Goal: Task Accomplishment & Management: Use online tool/utility

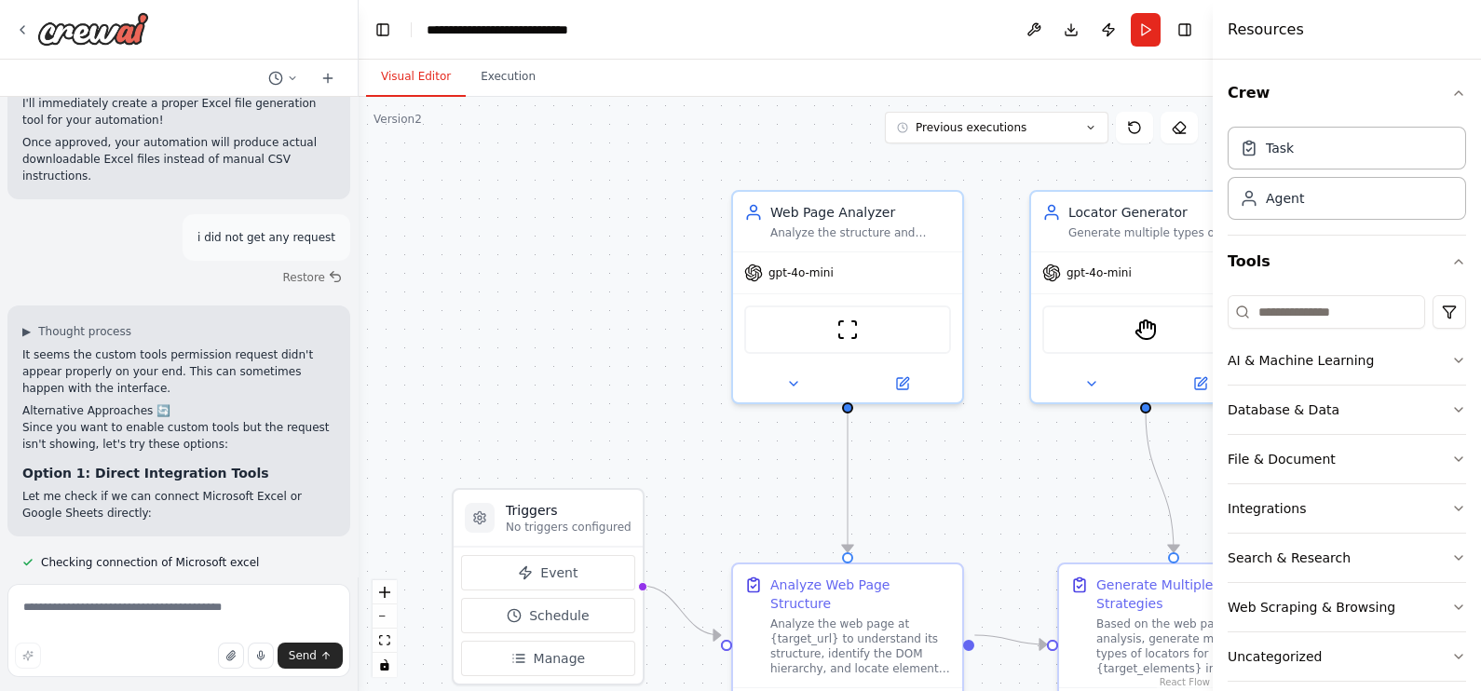
scroll to position [70, 0]
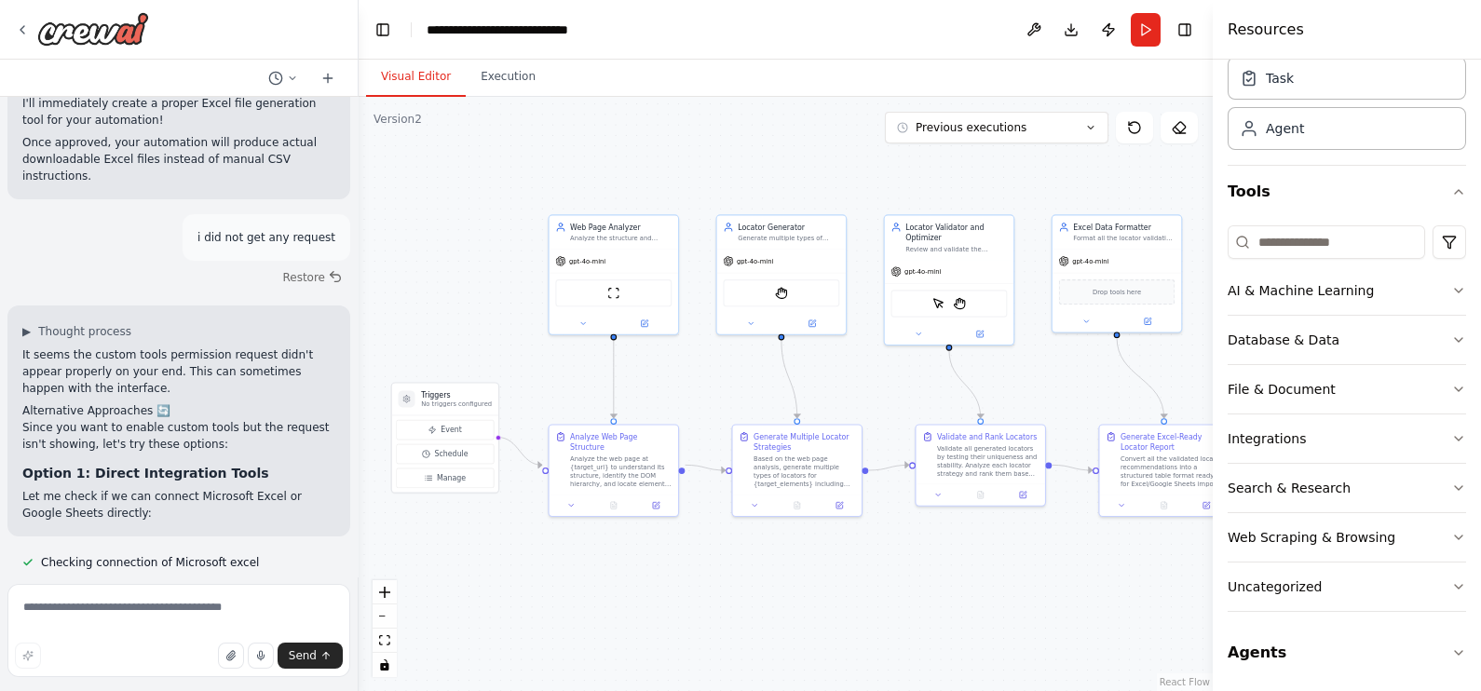
drag, startPoint x: 618, startPoint y: 221, endPoint x: 474, endPoint y: 170, distance: 152.9
click at [474, 170] on div ".deletable-edge-delete-btn { width: 20px; height: 20px; border: 0px solid #ffff…" at bounding box center [786, 394] width 854 height 594
click at [505, 73] on button "Execution" at bounding box center [508, 77] width 85 height 39
click at [438, 84] on button "Visual Editor" at bounding box center [416, 77] width 100 height 39
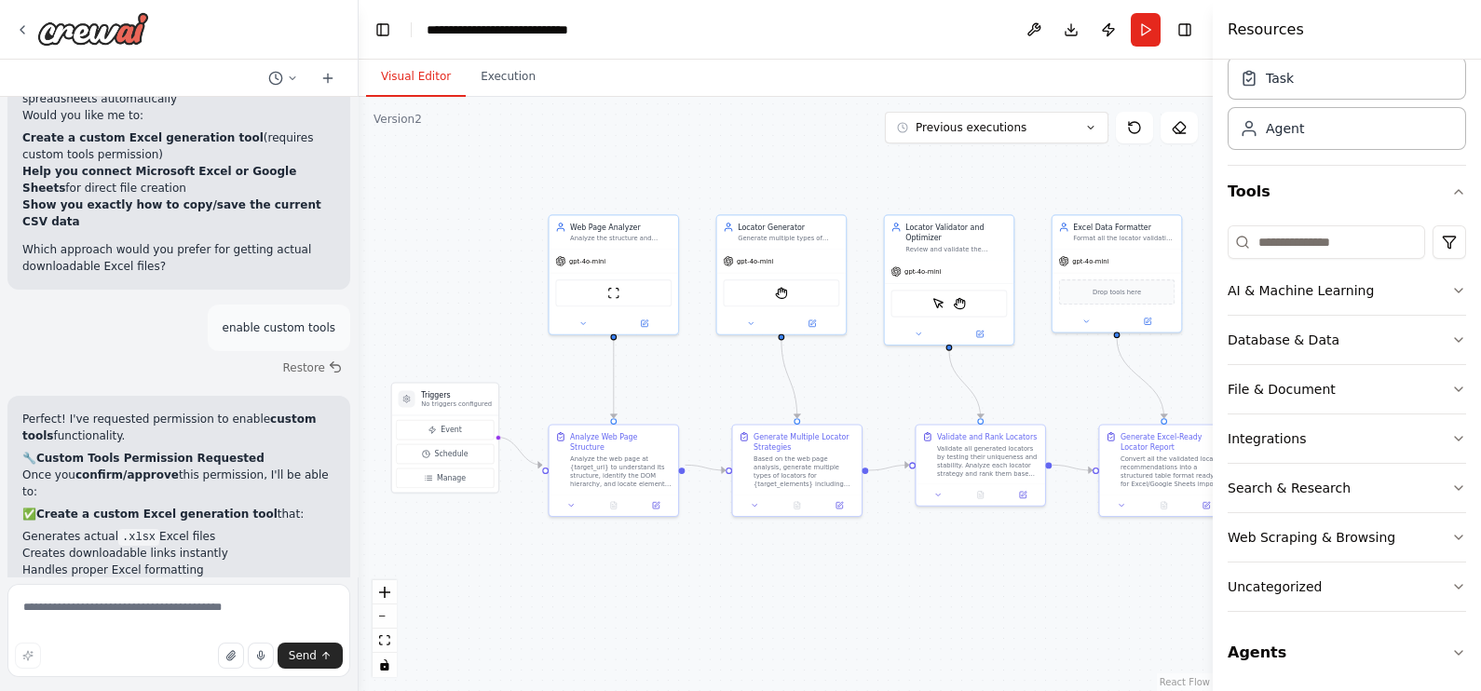
scroll to position [7556, 0]
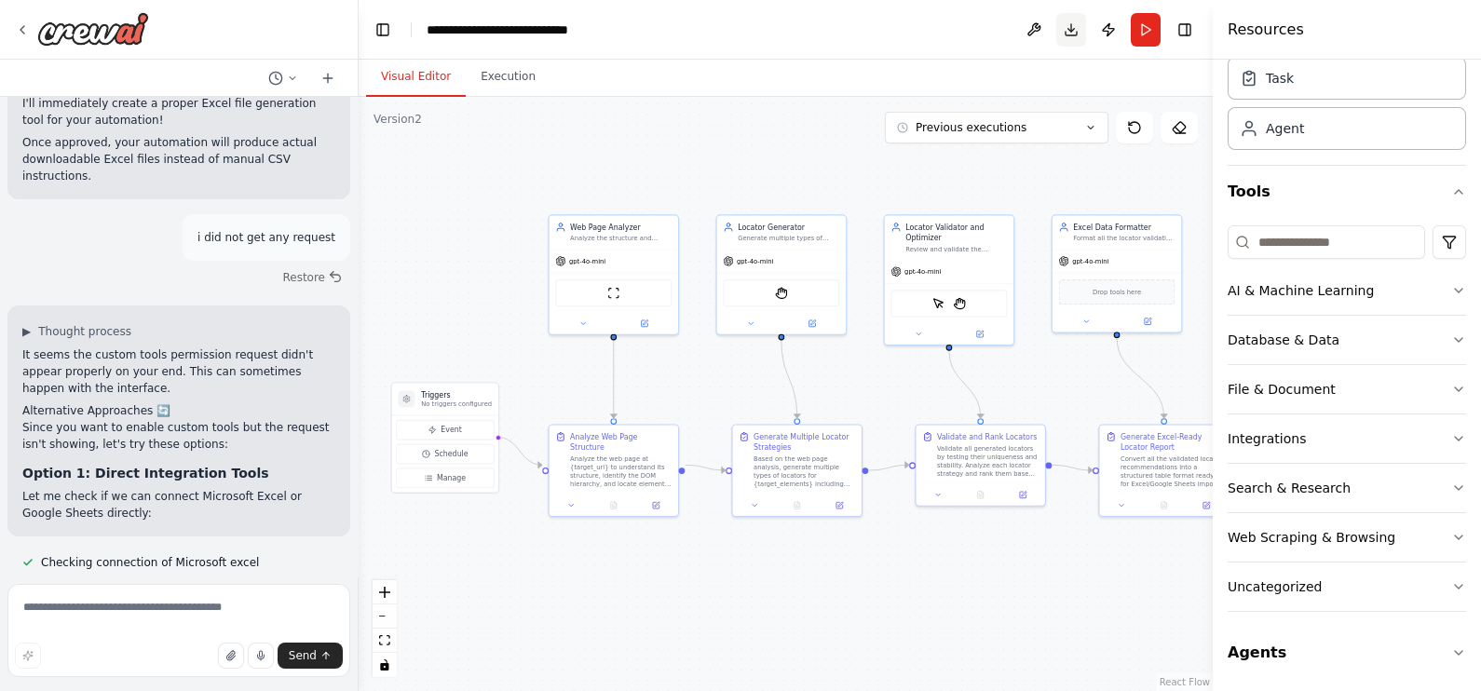
click at [1071, 32] on button "Download" at bounding box center [1071, 30] width 30 height 34
click at [147, 603] on textarea at bounding box center [178, 630] width 343 height 93
type textarea "**********"
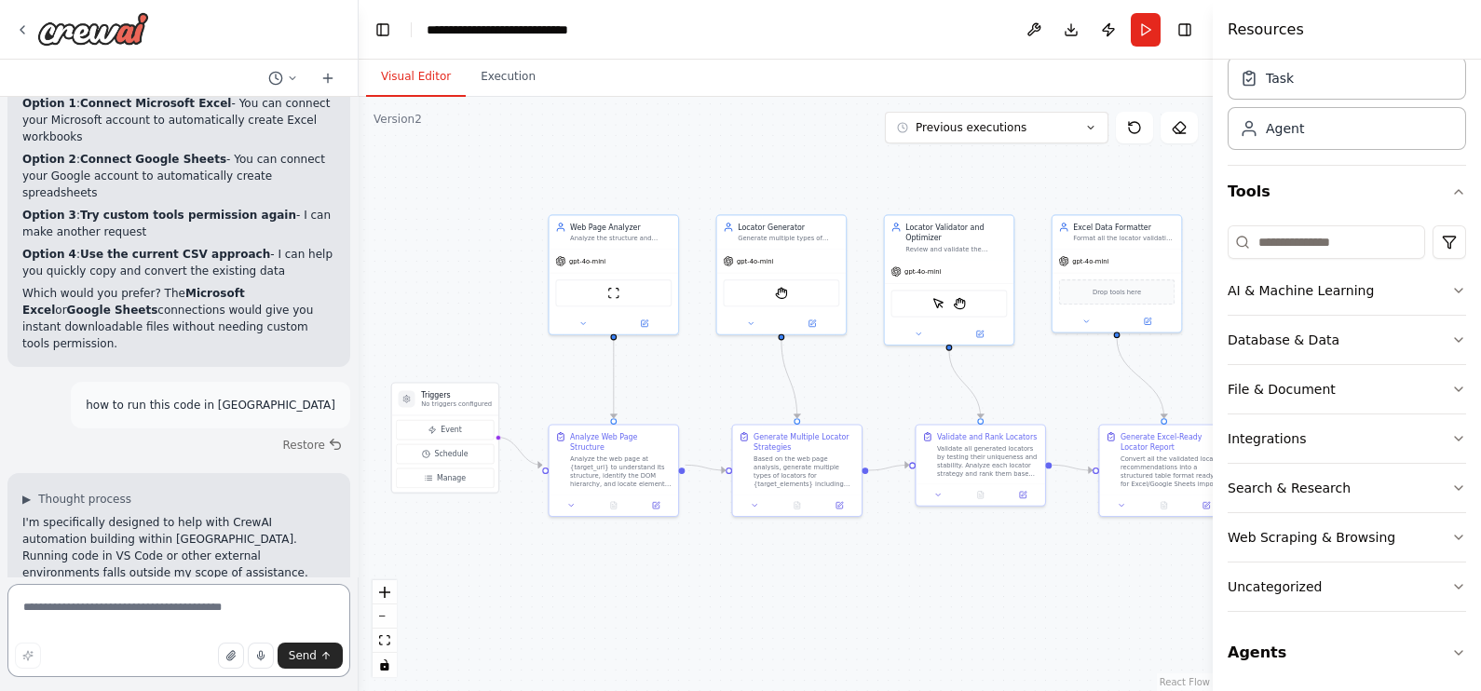
scroll to position [8154, 0]
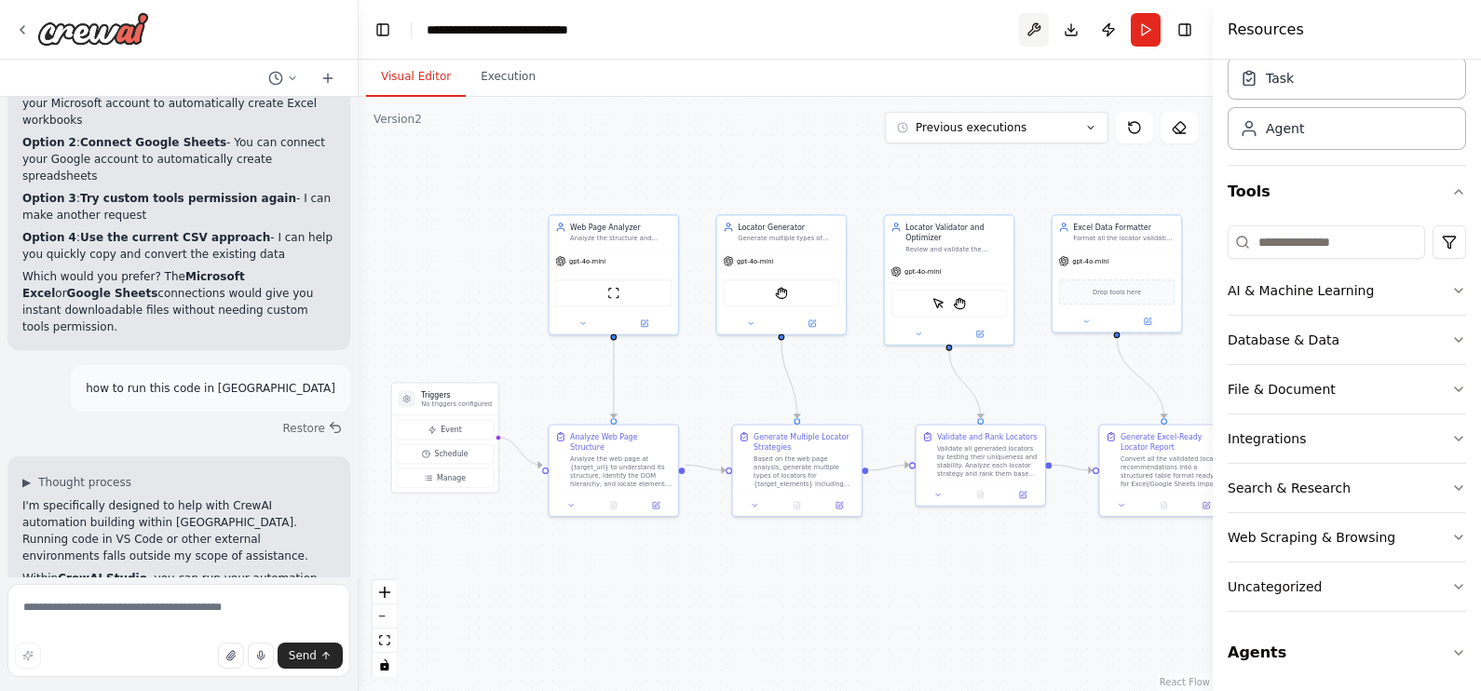
click at [1032, 25] on button at bounding box center [1034, 30] width 30 height 34
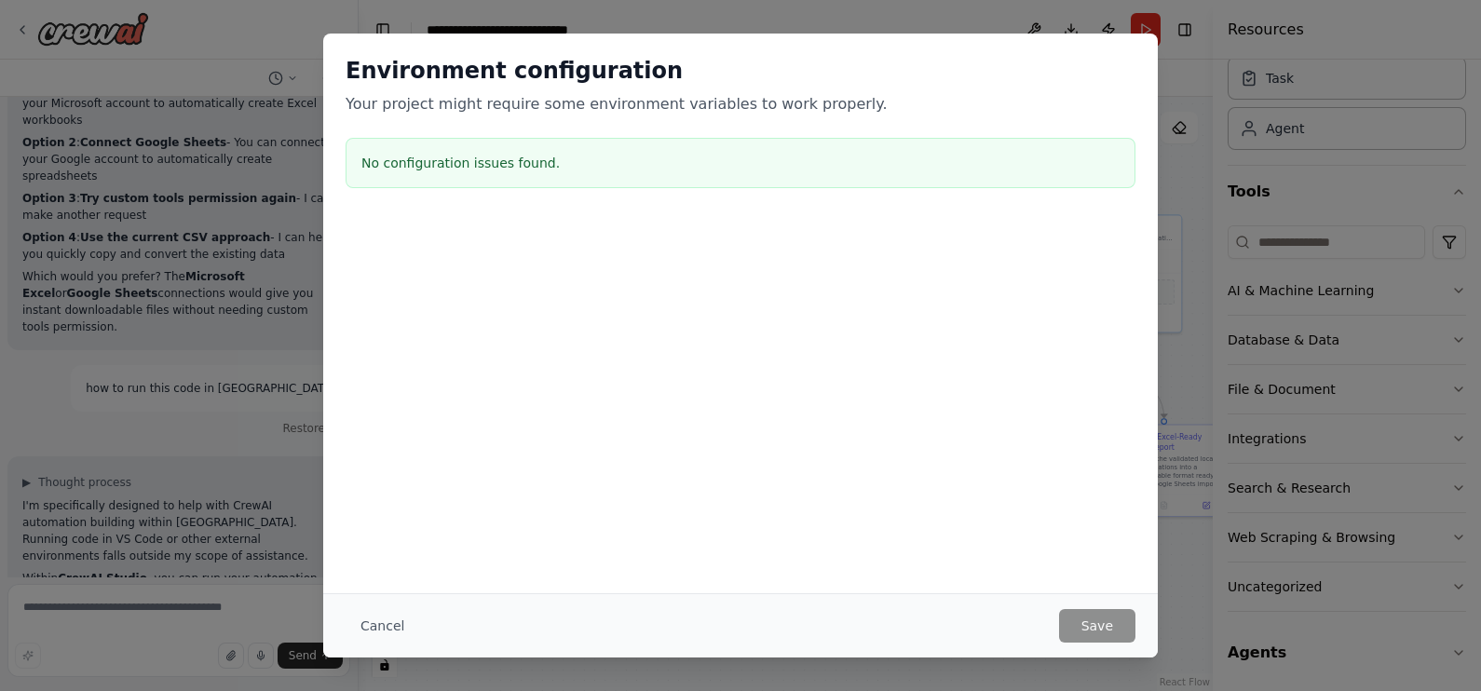
click at [772, 317] on div at bounding box center [740, 311] width 834 height 186
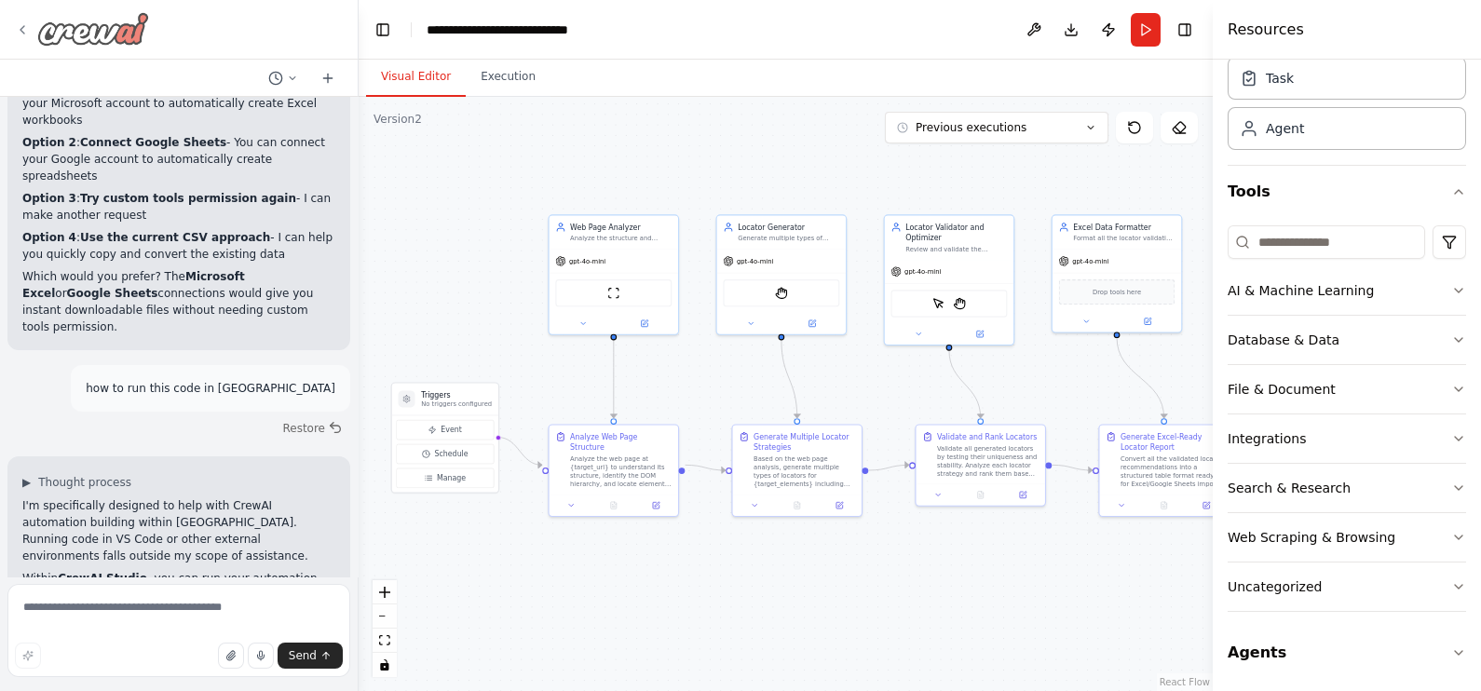
click at [25, 22] on icon at bounding box center [22, 29] width 15 height 15
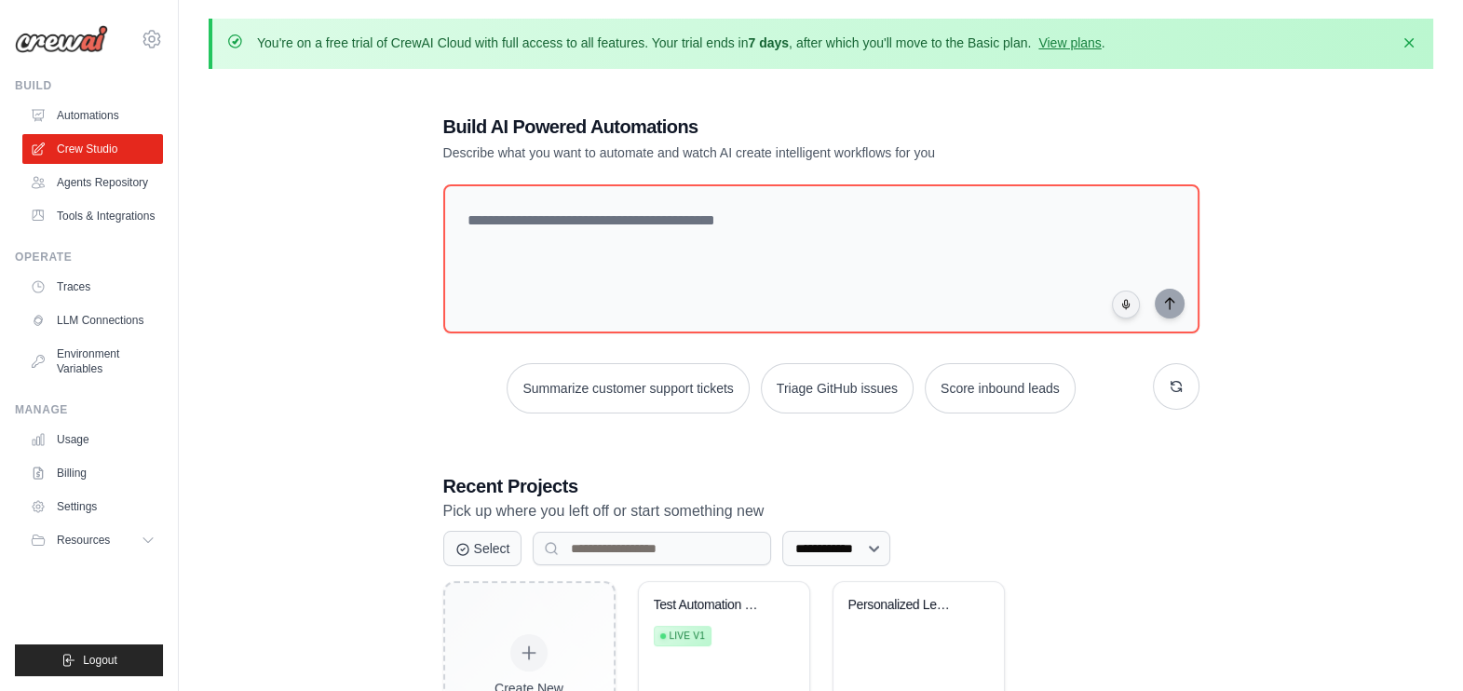
scroll to position [123, 0]
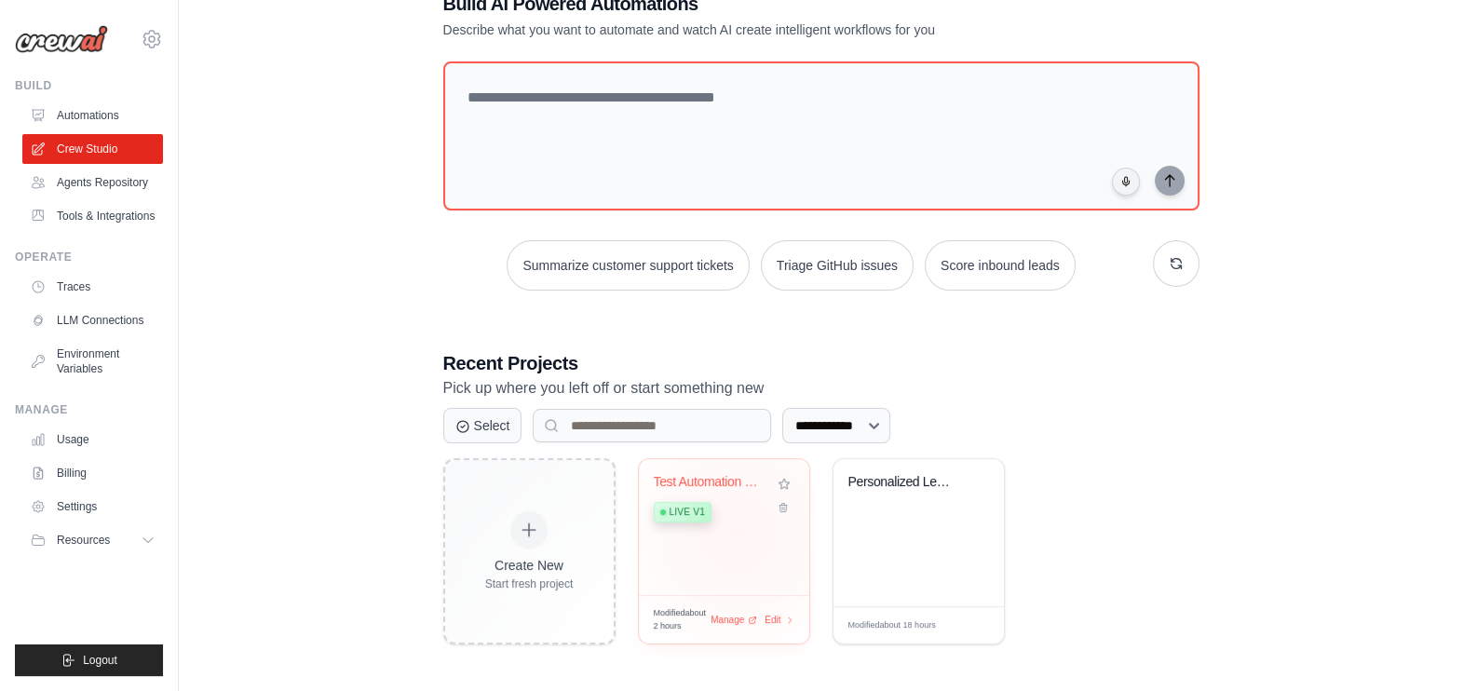
click at [737, 531] on div "Test Automation Locator Finder Live v1" at bounding box center [724, 527] width 170 height 136
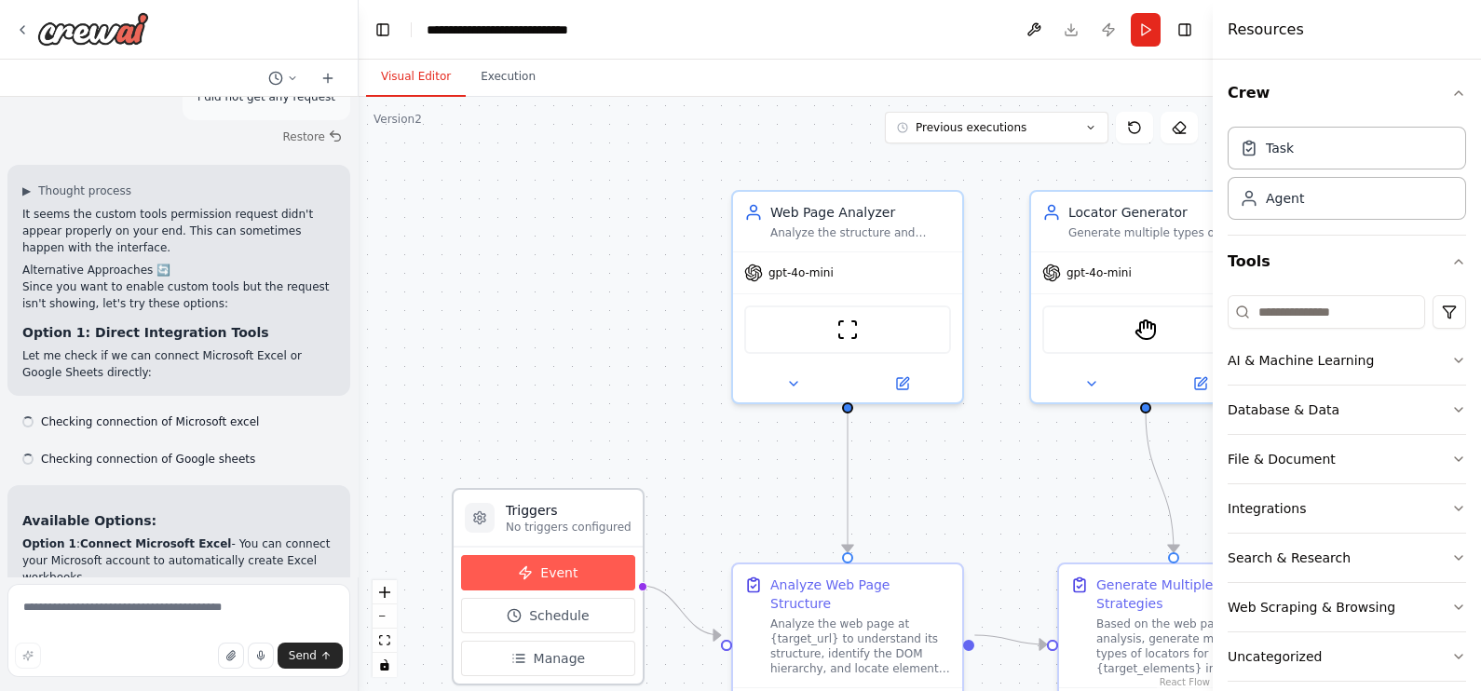
scroll to position [8154, 0]
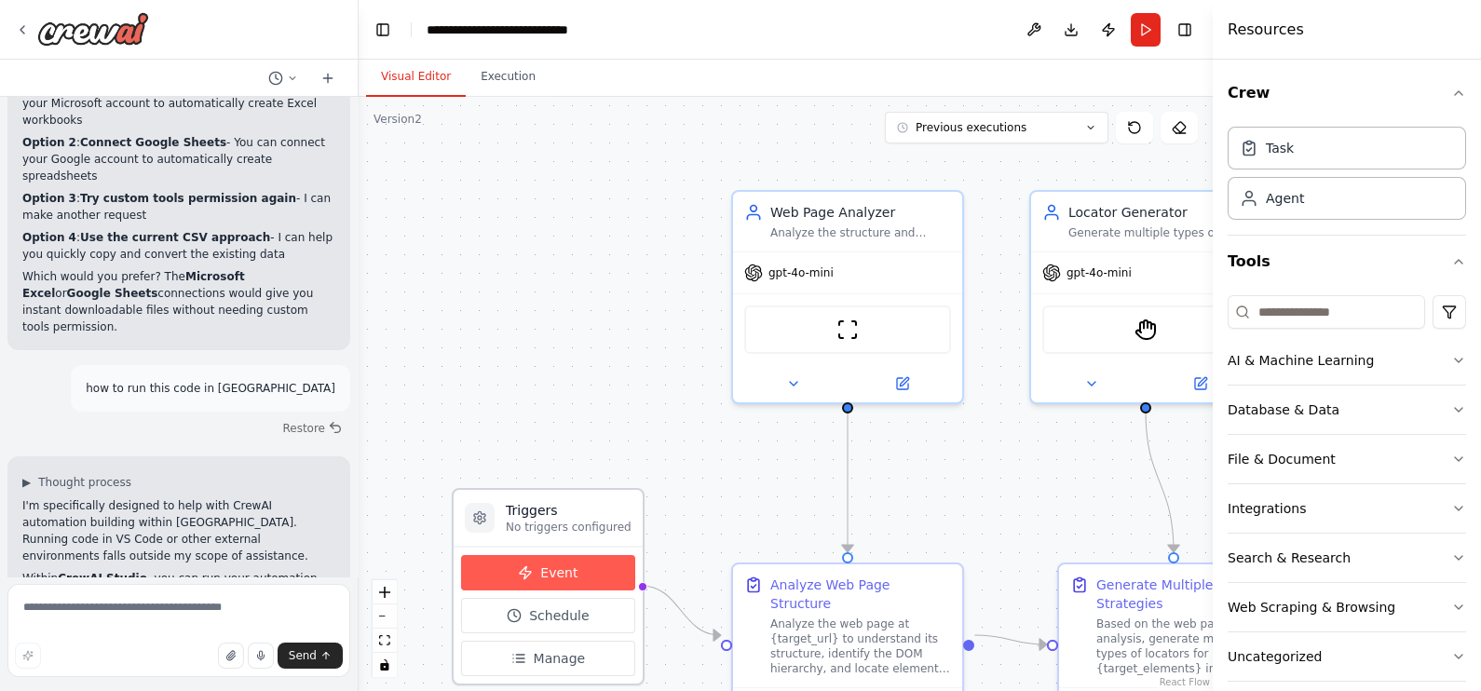
click at [588, 563] on button "Event" at bounding box center [548, 572] width 174 height 35
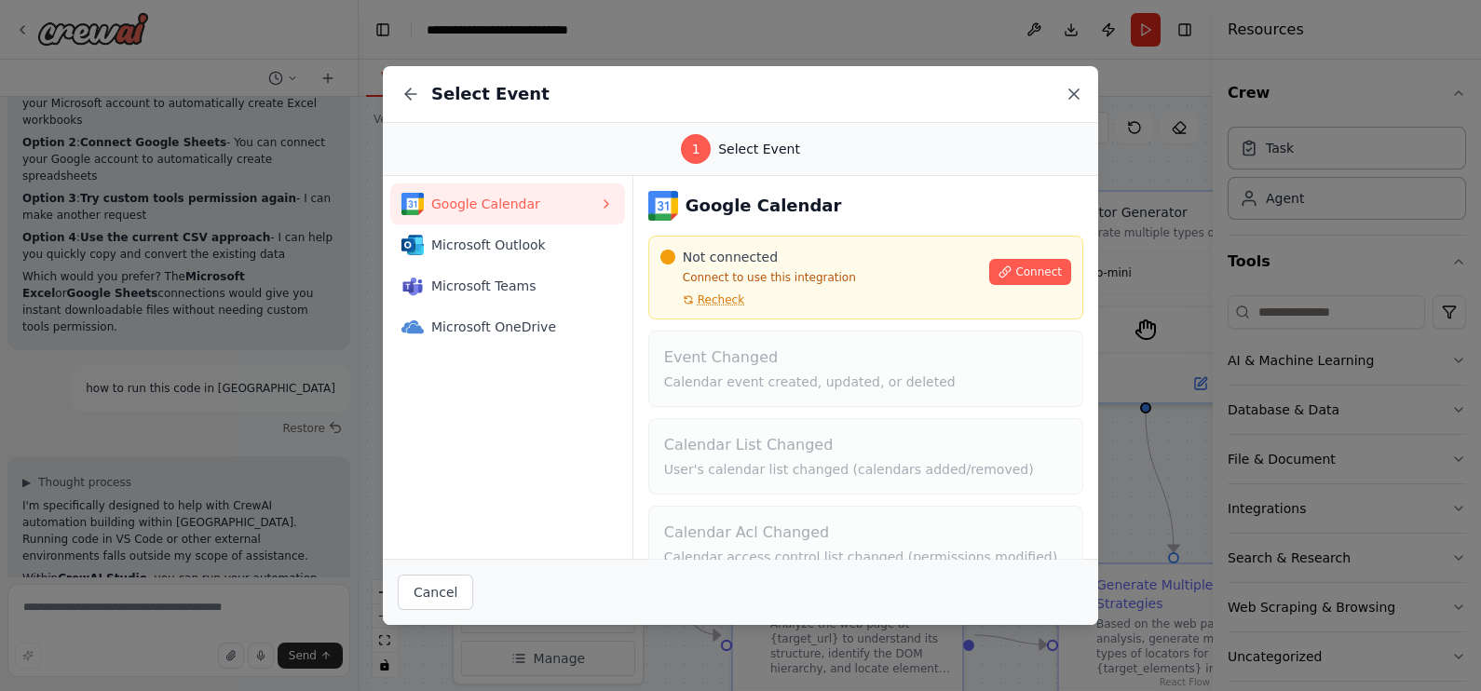
click at [1073, 90] on icon at bounding box center [1073, 94] width 19 height 19
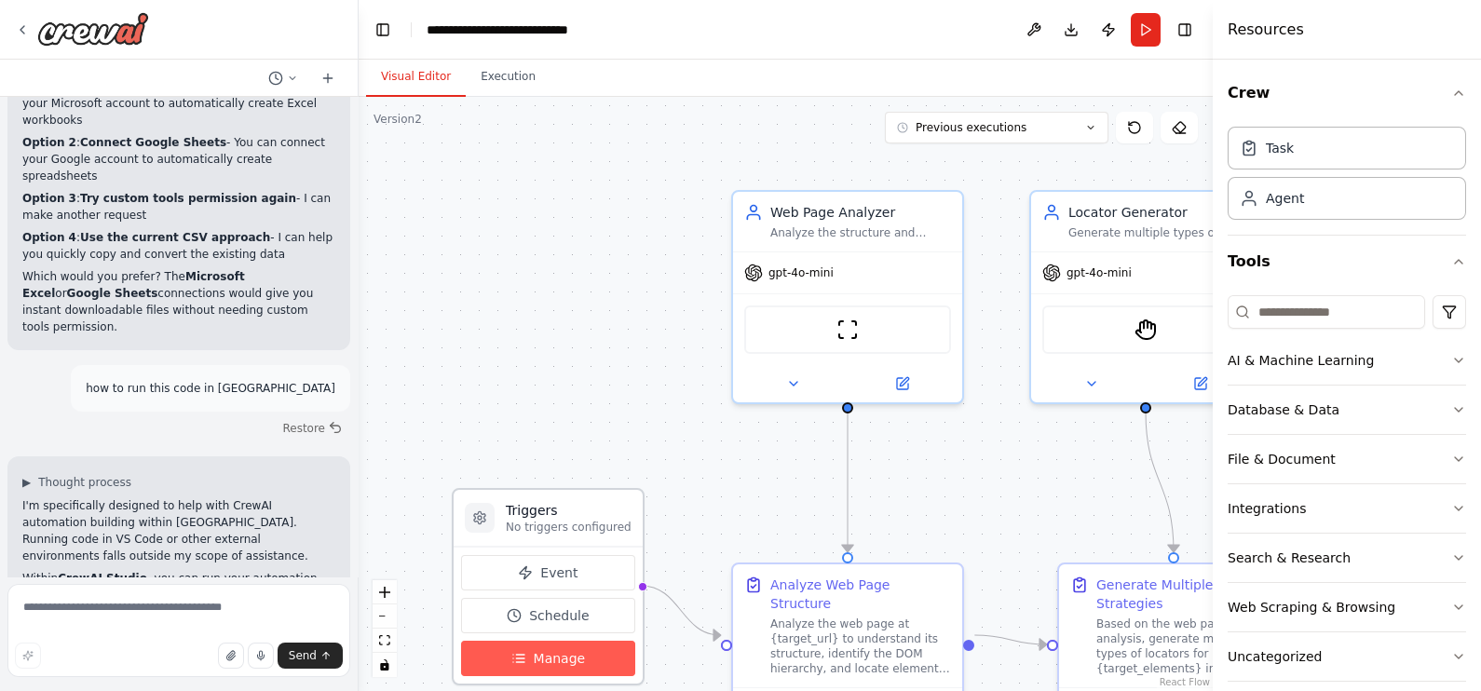
click at [562, 650] on span "Manage" at bounding box center [560, 658] width 52 height 19
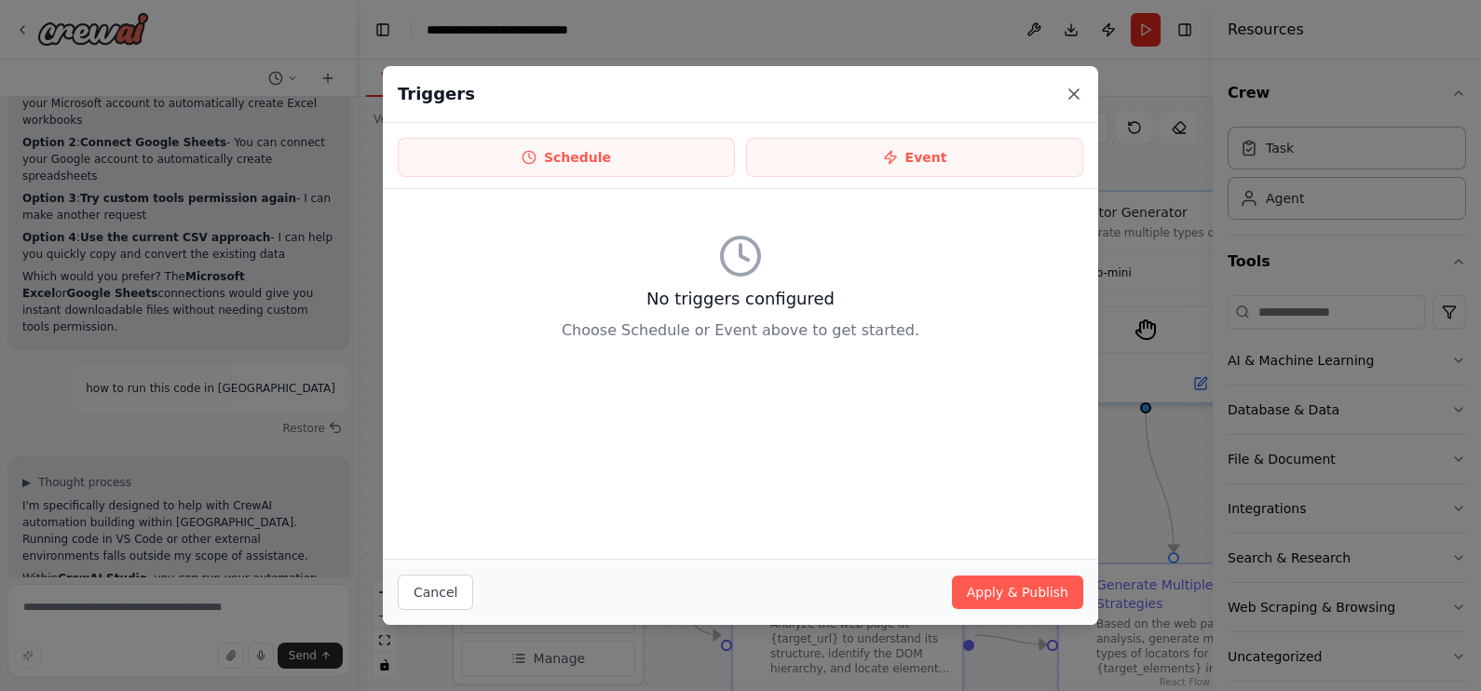
click at [1076, 98] on icon at bounding box center [1073, 94] width 19 height 19
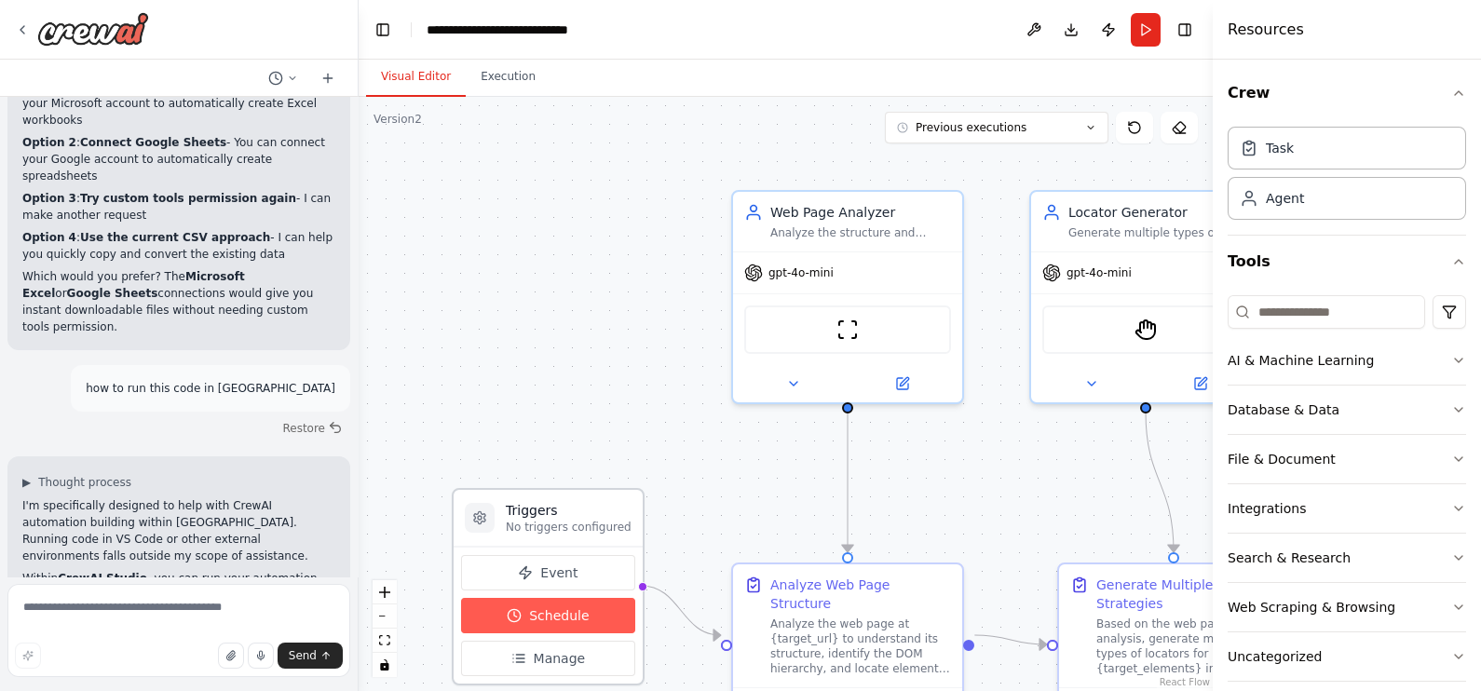
click at [566, 620] on span "Schedule" at bounding box center [559, 615] width 60 height 19
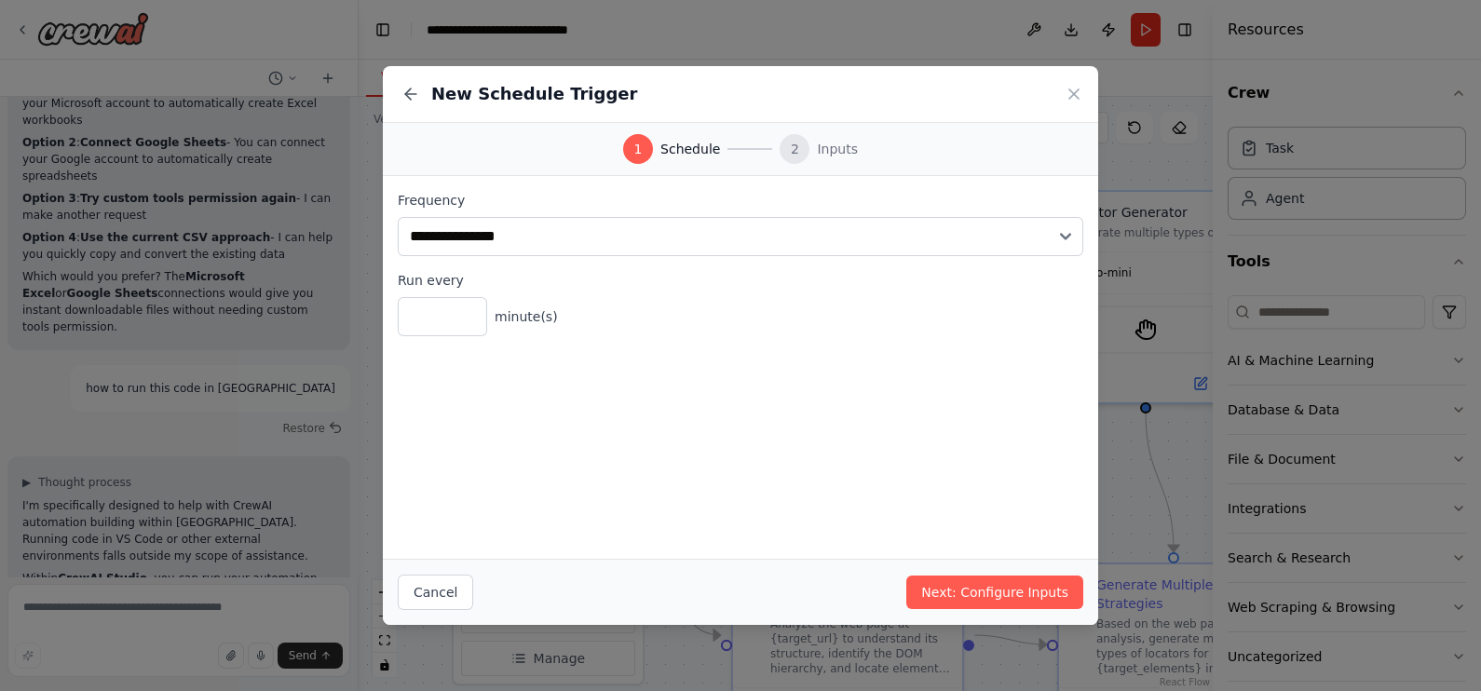
click at [1084, 94] on div "New Schedule Trigger" at bounding box center [740, 94] width 715 height 57
click at [1071, 94] on icon at bounding box center [1073, 94] width 19 height 19
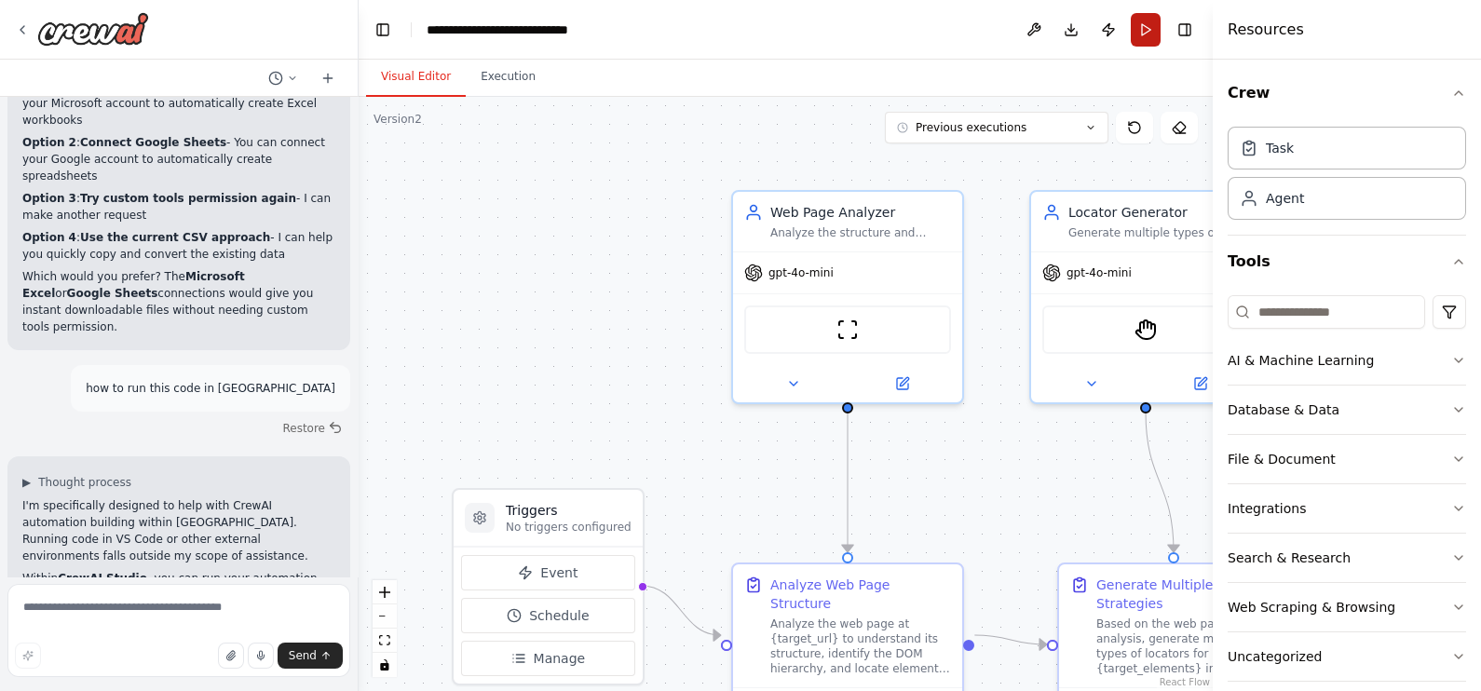
click at [1141, 25] on button "Run" at bounding box center [1146, 30] width 30 height 34
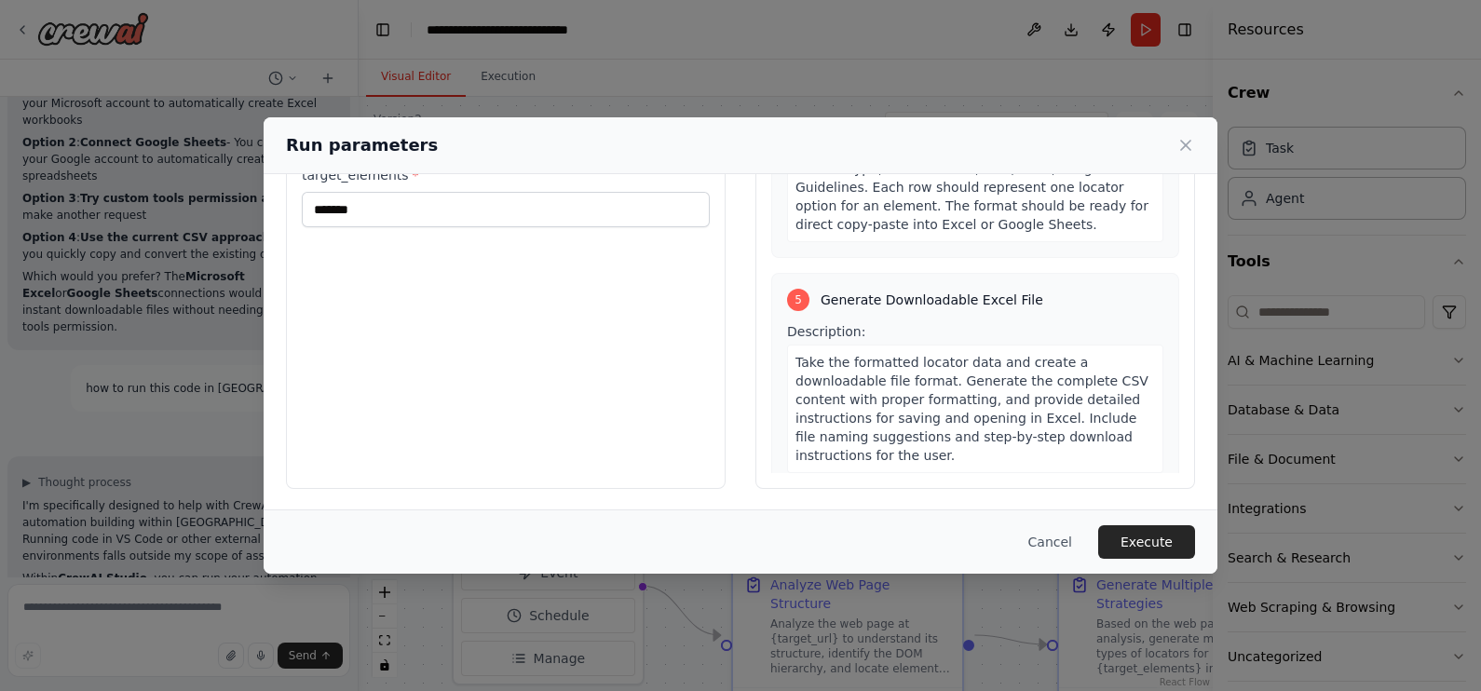
scroll to position [1587, 0]
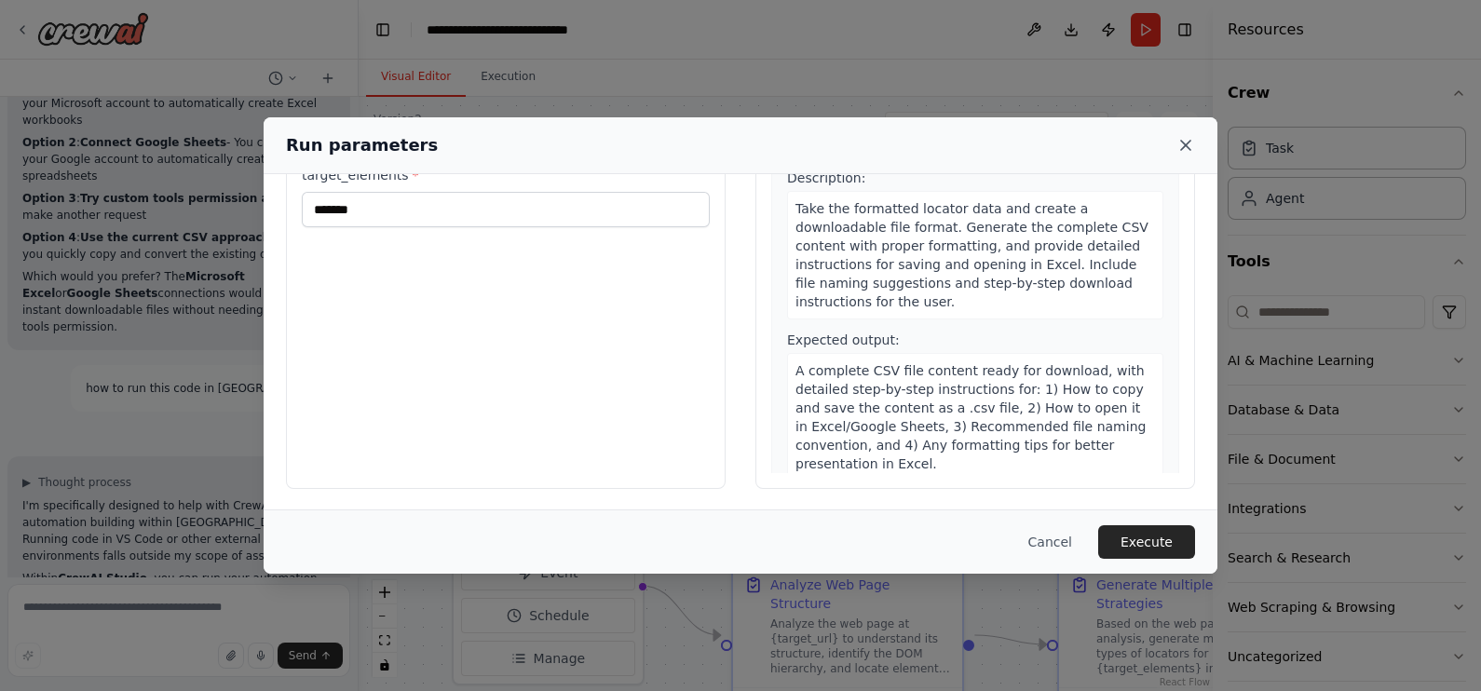
click at [1190, 142] on icon at bounding box center [1185, 145] width 19 height 19
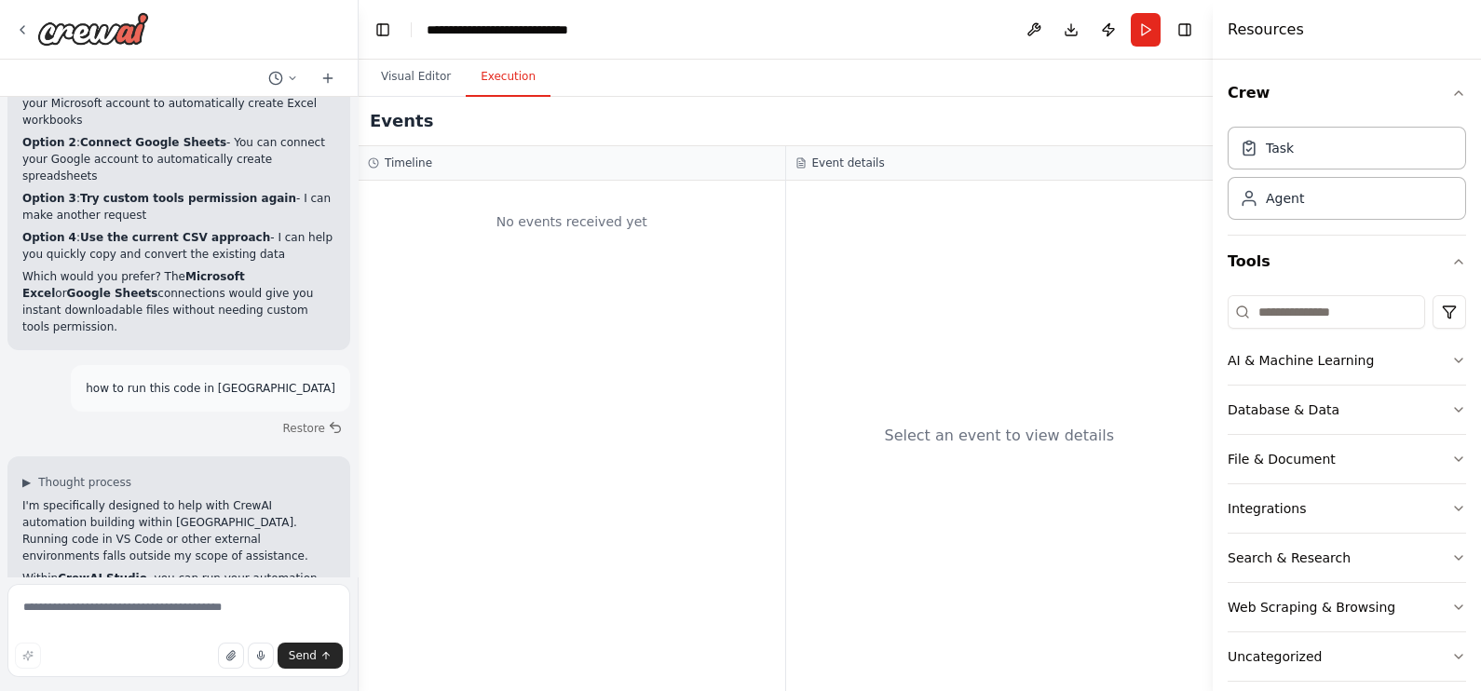
click at [495, 67] on button "Execution" at bounding box center [508, 77] width 85 height 39
click at [901, 156] on div "Event details" at bounding box center [999, 163] width 409 height 15
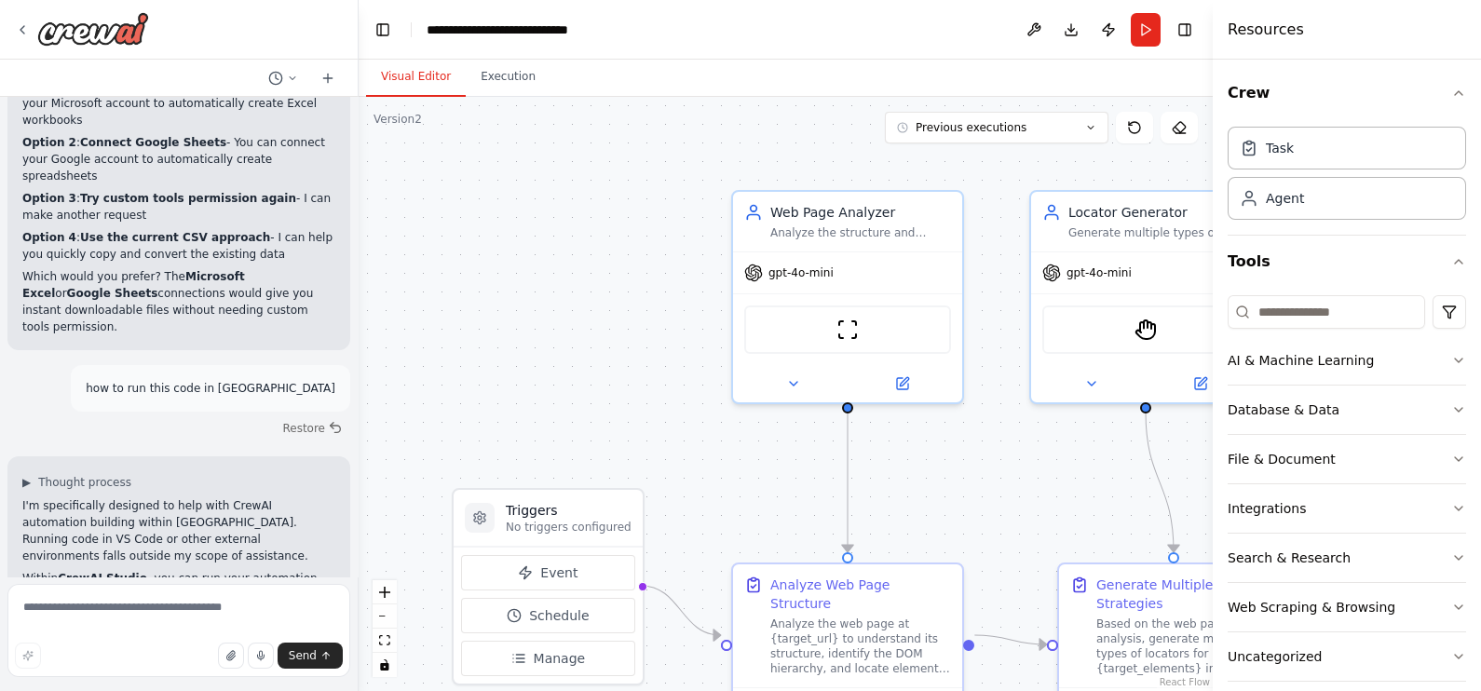
click at [420, 84] on button "Visual Editor" at bounding box center [416, 77] width 100 height 39
click at [1102, 28] on button "Publish" at bounding box center [1108, 30] width 30 height 34
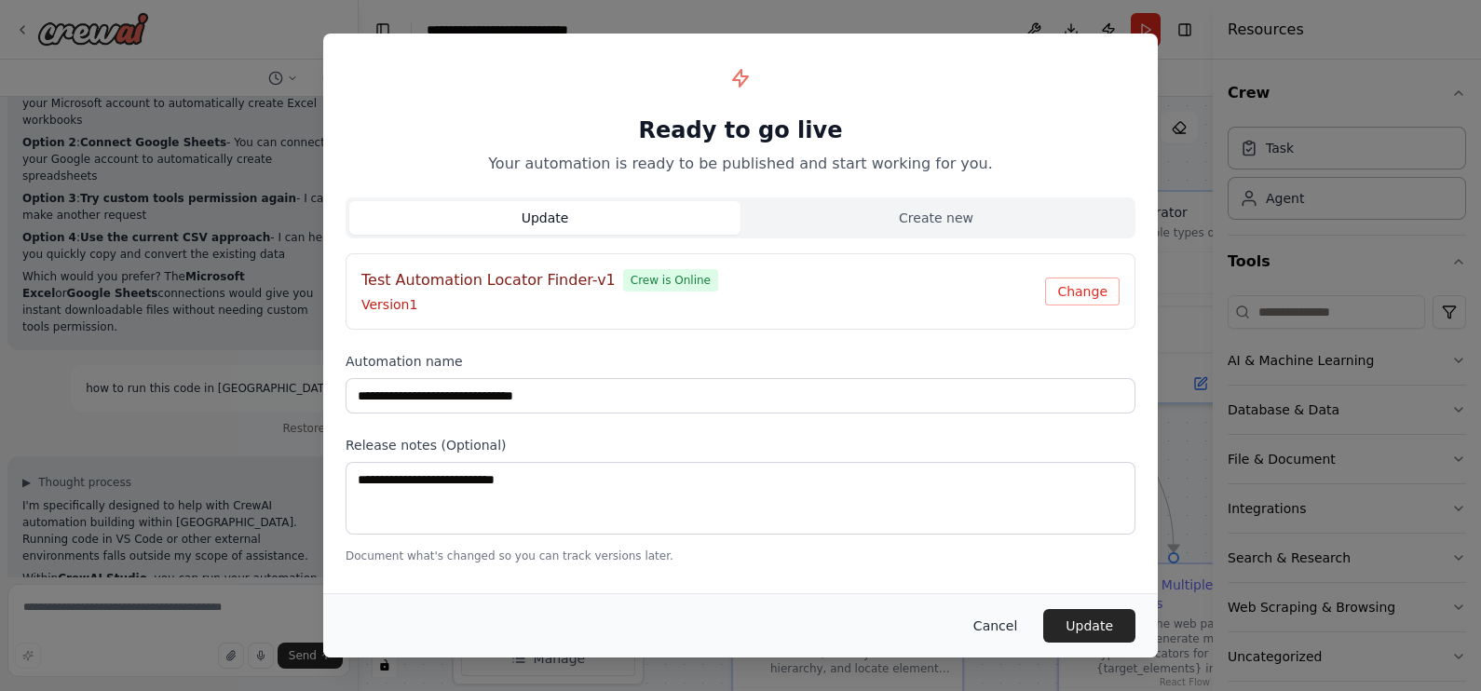
click at [1018, 628] on button "Cancel" at bounding box center [995, 626] width 74 height 34
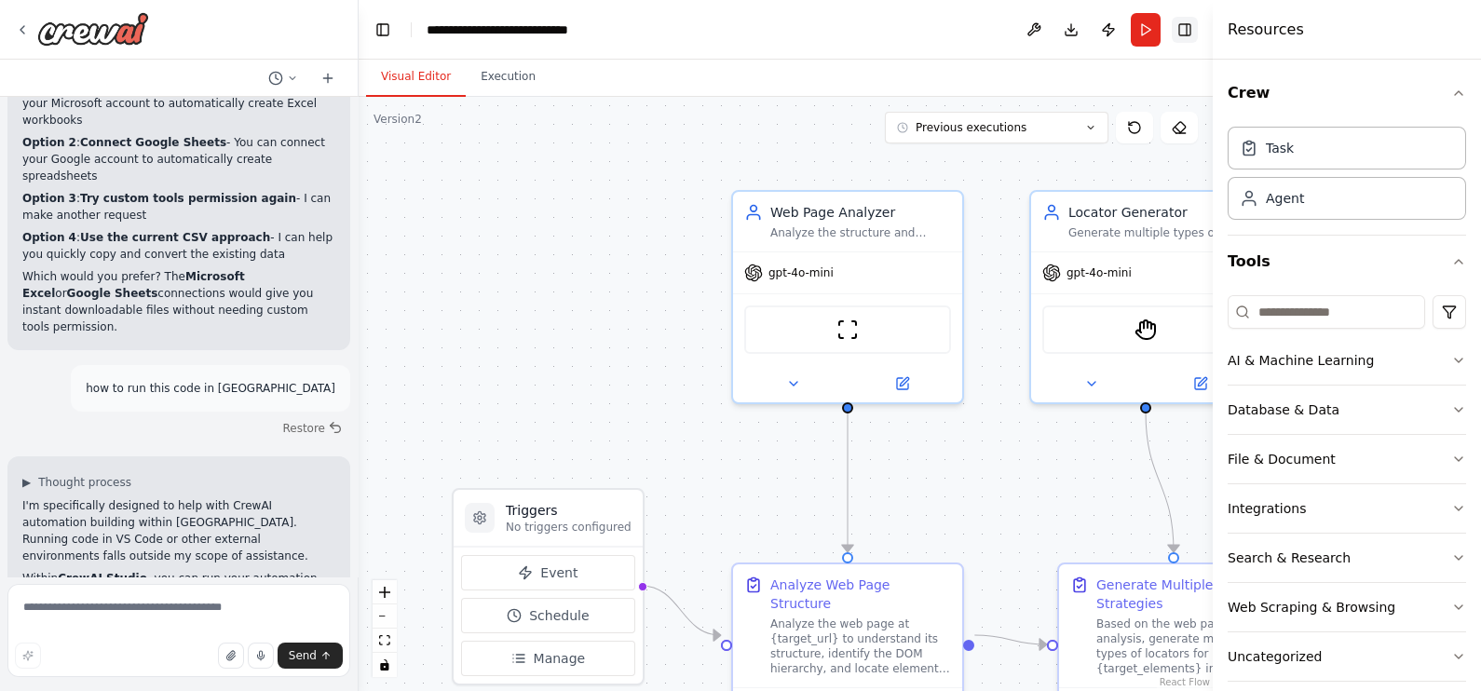
click at [1185, 30] on button "Toggle Right Sidebar" at bounding box center [1185, 30] width 26 height 26
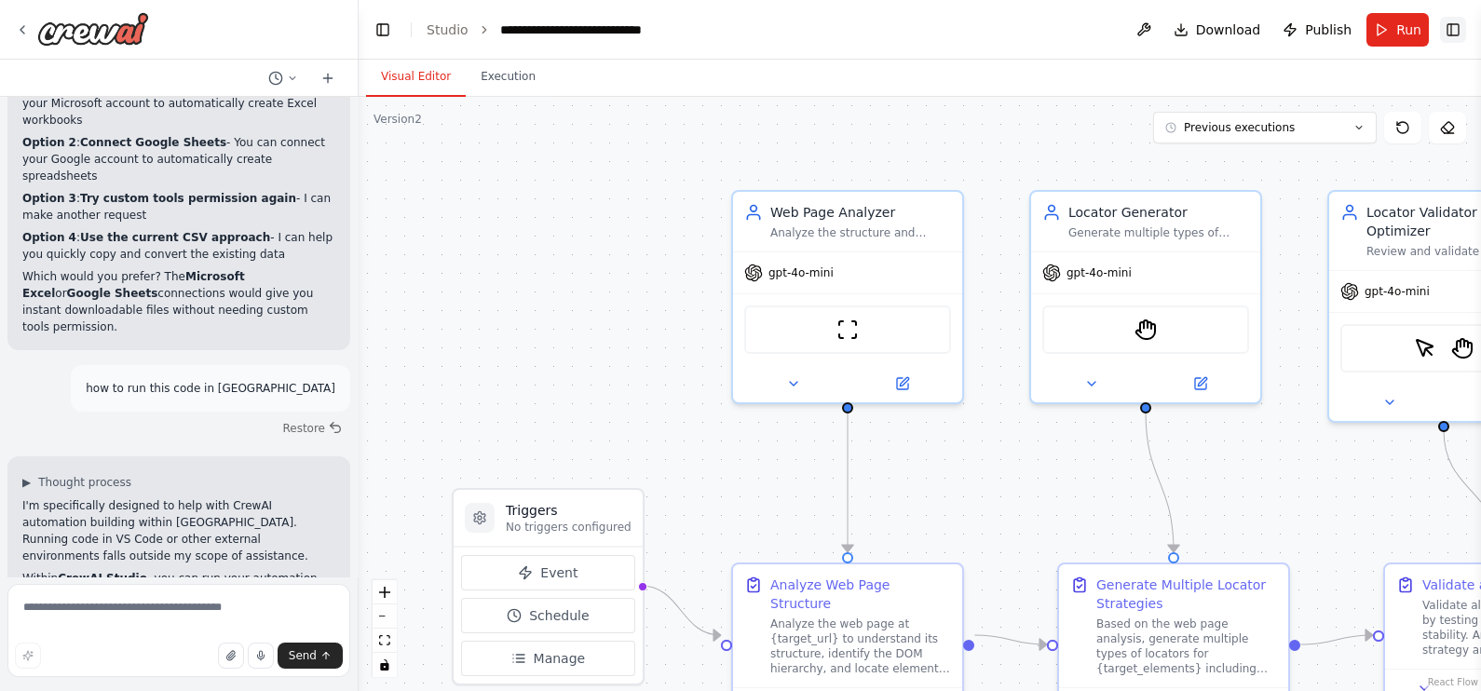
click at [1450, 29] on button "Toggle Right Sidebar" at bounding box center [1453, 30] width 26 height 26
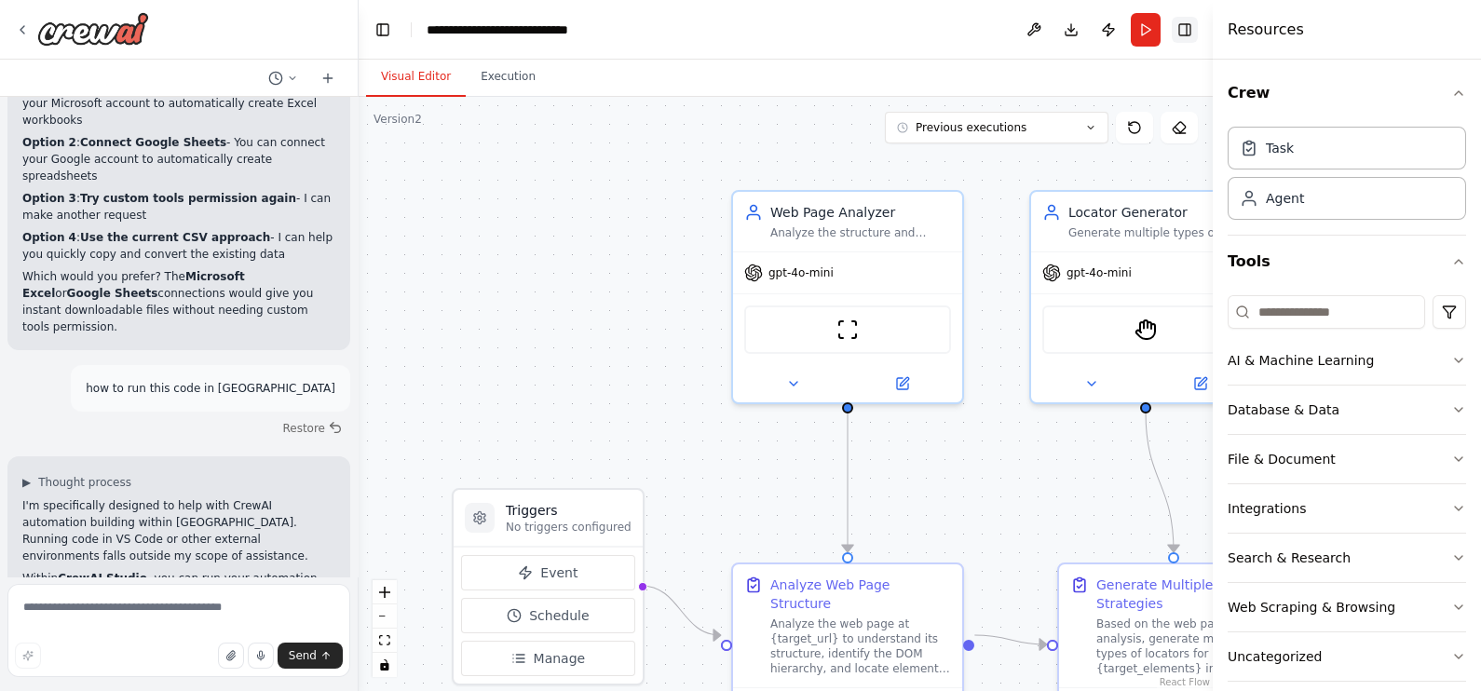
click at [1187, 20] on button "Toggle Right Sidebar" at bounding box center [1185, 30] width 26 height 26
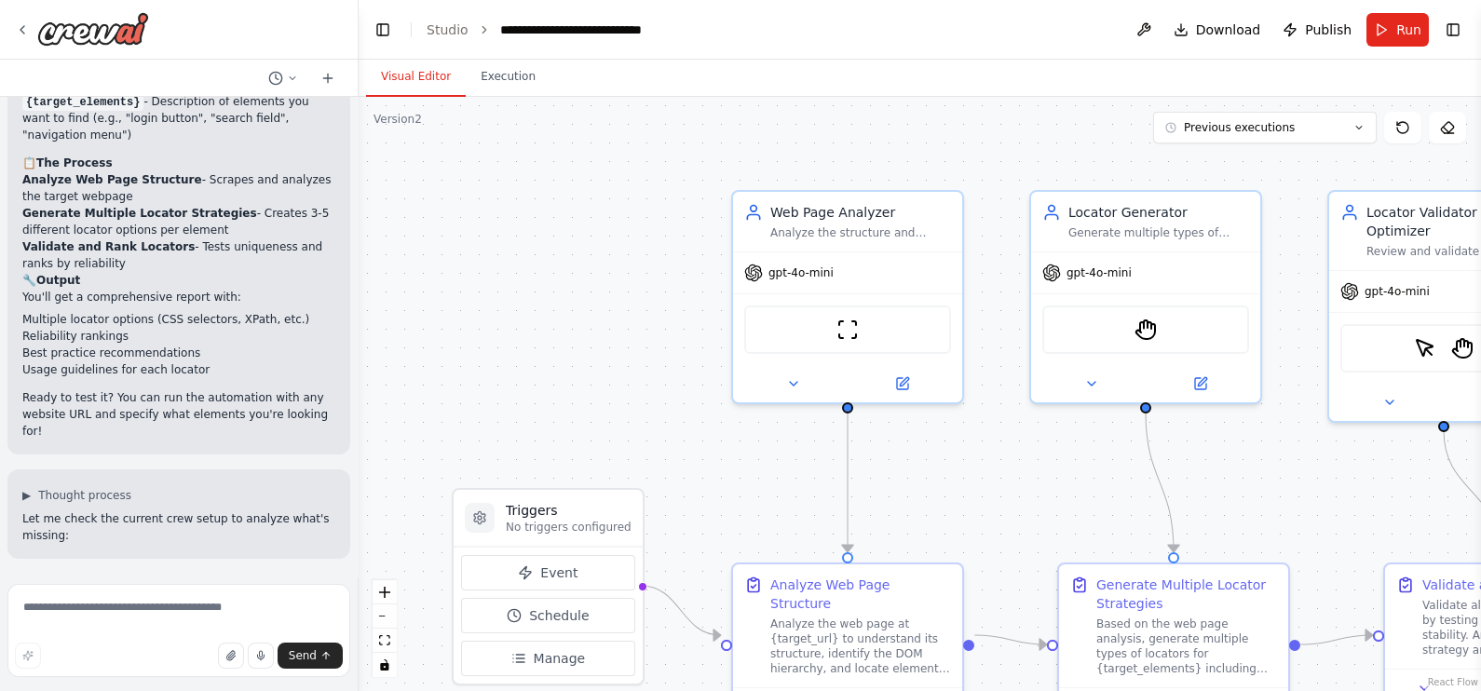
scroll to position [0, 0]
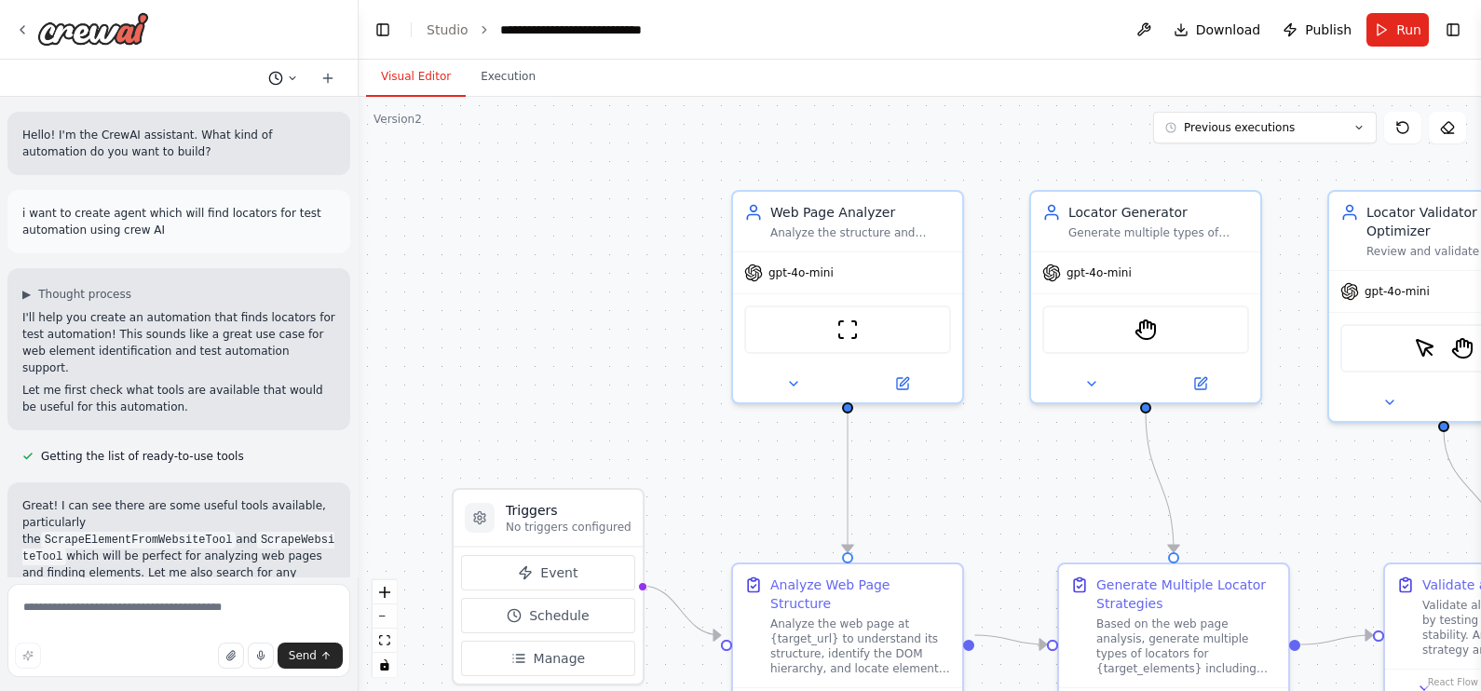
click at [298, 75] on icon at bounding box center [292, 78] width 11 height 11
click at [507, 223] on div ".deletable-edge-delete-btn { width: 20px; height: 20px; border: 0px solid #ffff…" at bounding box center [920, 394] width 1122 height 594
click at [455, 23] on link "Studio" at bounding box center [448, 29] width 42 height 15
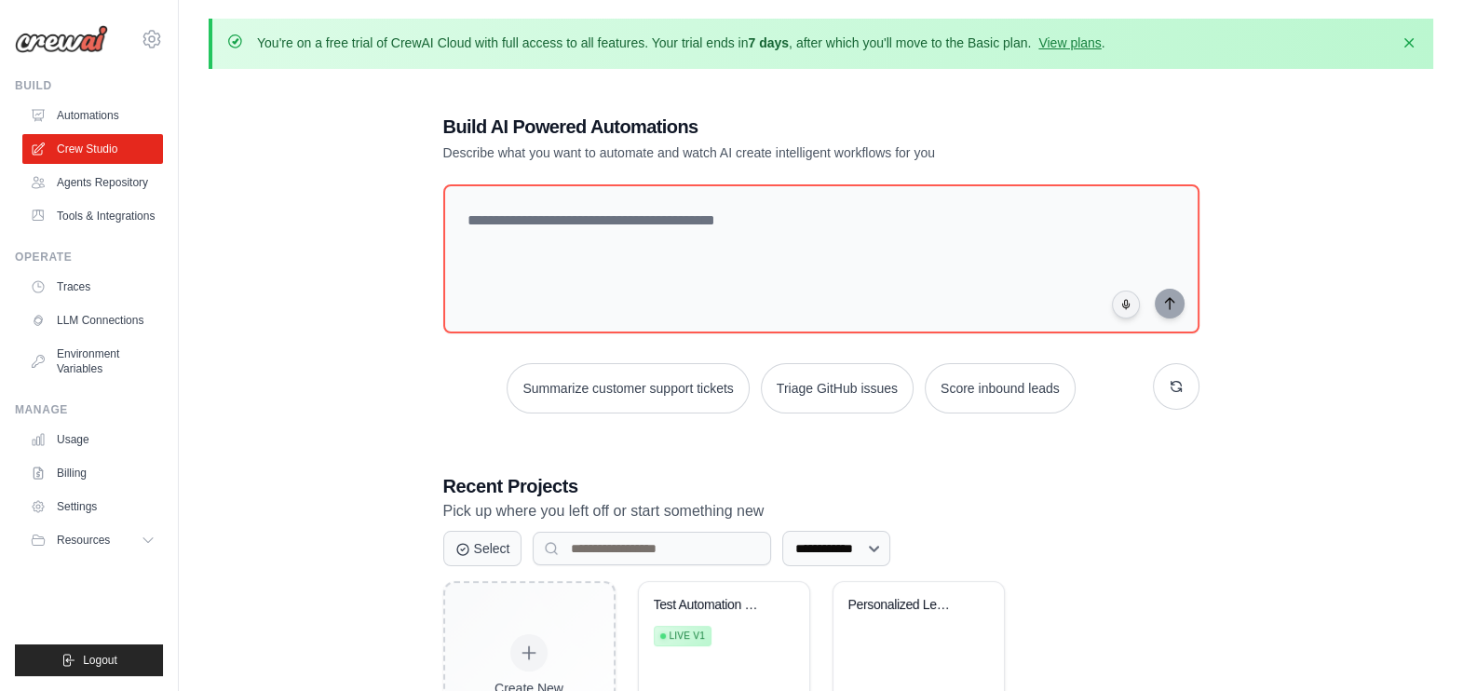
scroll to position [123, 0]
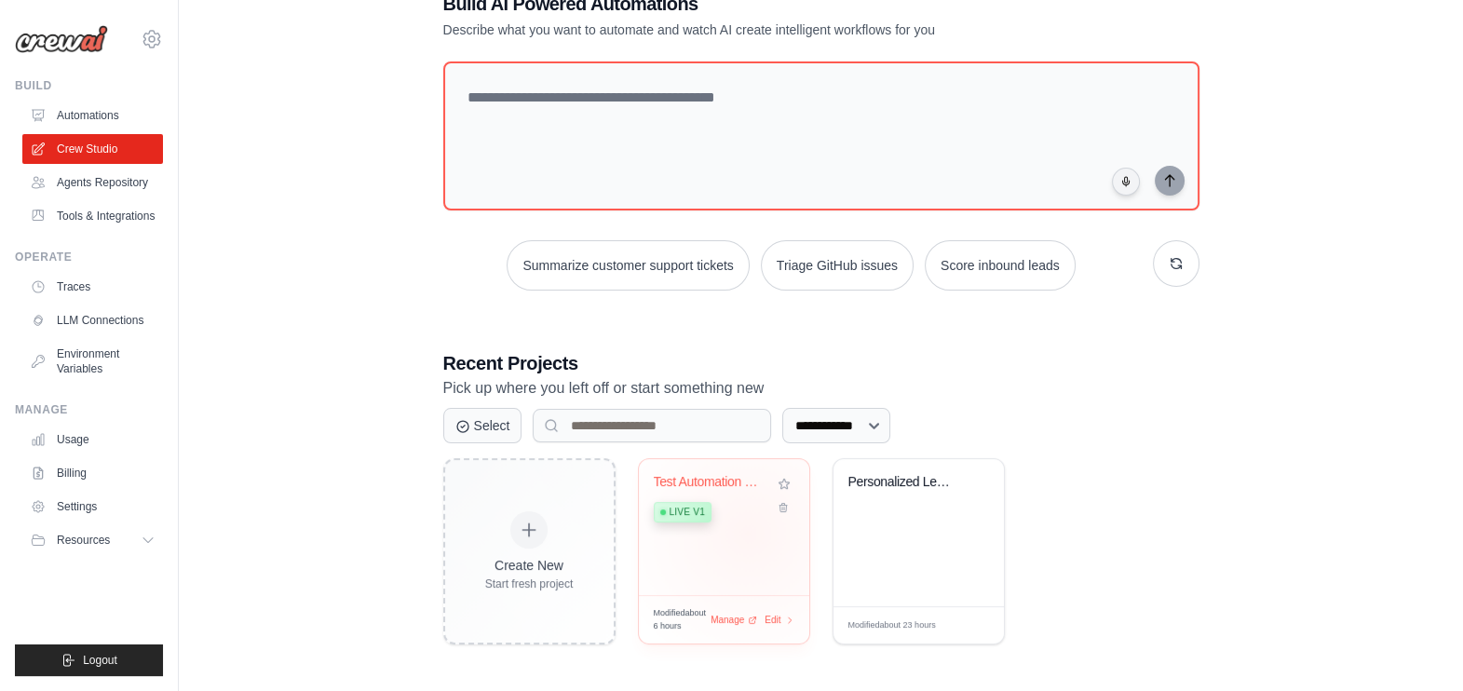
click at [748, 532] on div "Test Automation Locator Finder Live v1" at bounding box center [724, 527] width 170 height 136
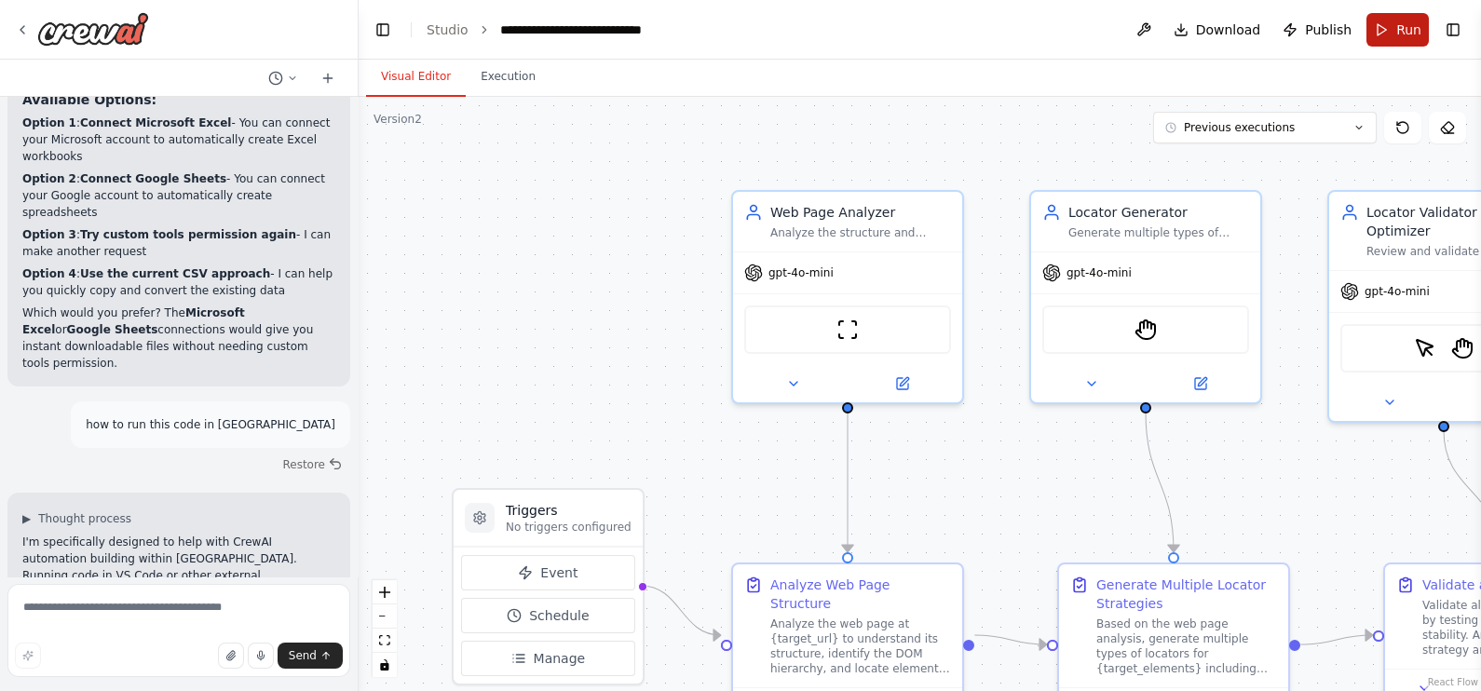
scroll to position [8154, 0]
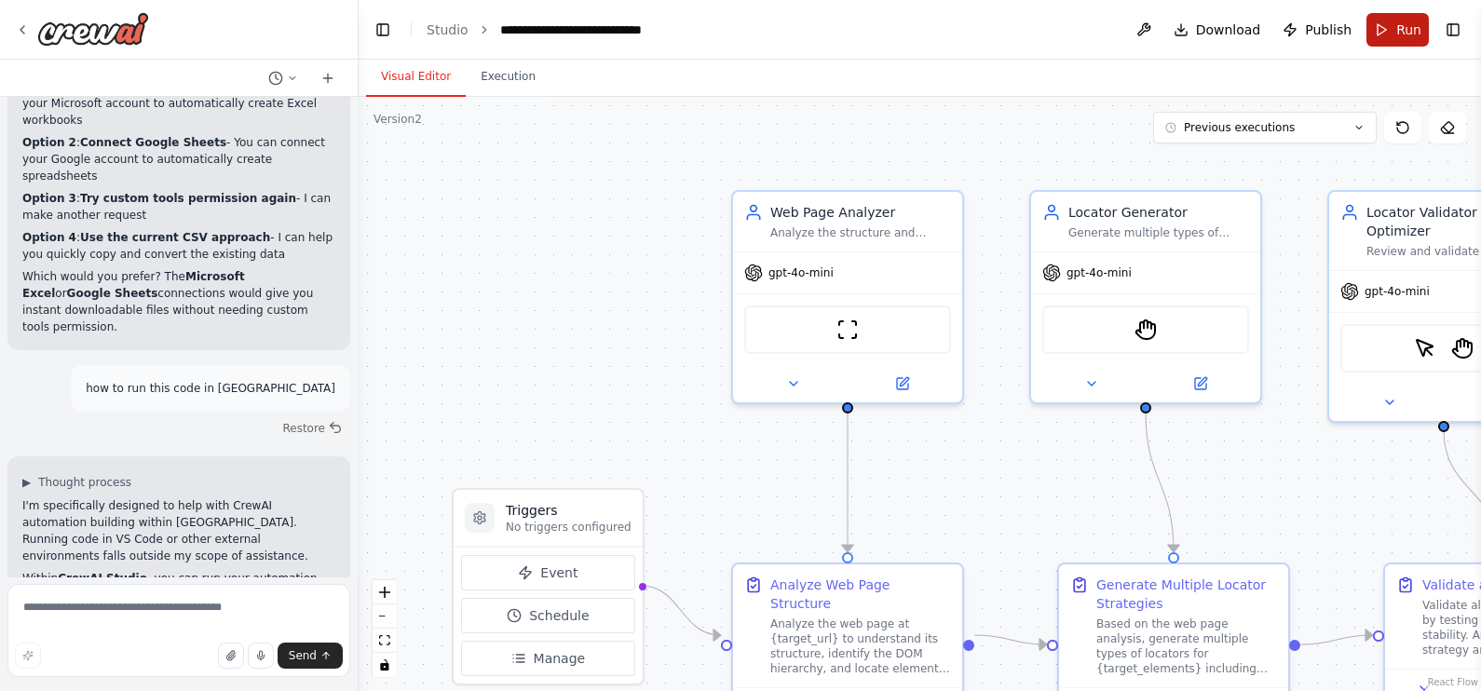
click at [1378, 35] on button "Run" at bounding box center [1397, 30] width 62 height 34
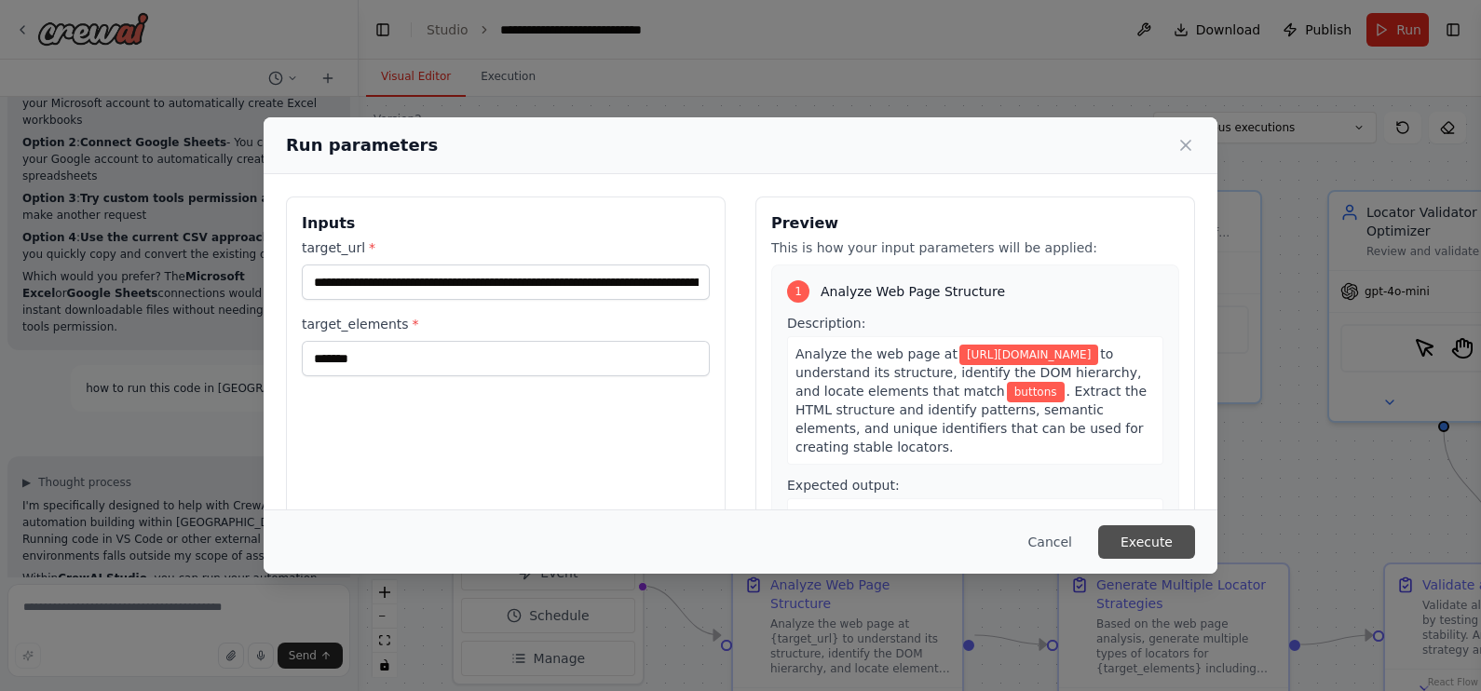
click at [1152, 547] on button "Execute" at bounding box center [1146, 542] width 97 height 34
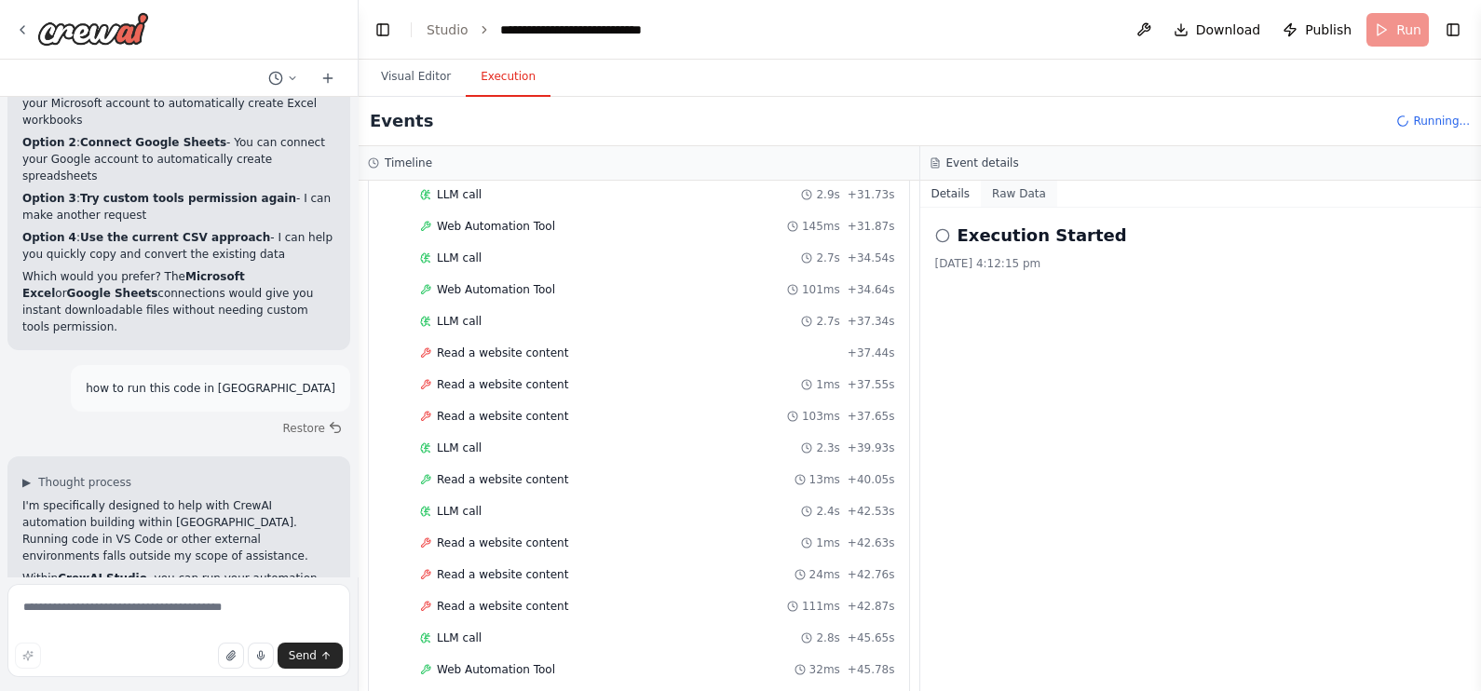
scroll to position [1548, 0]
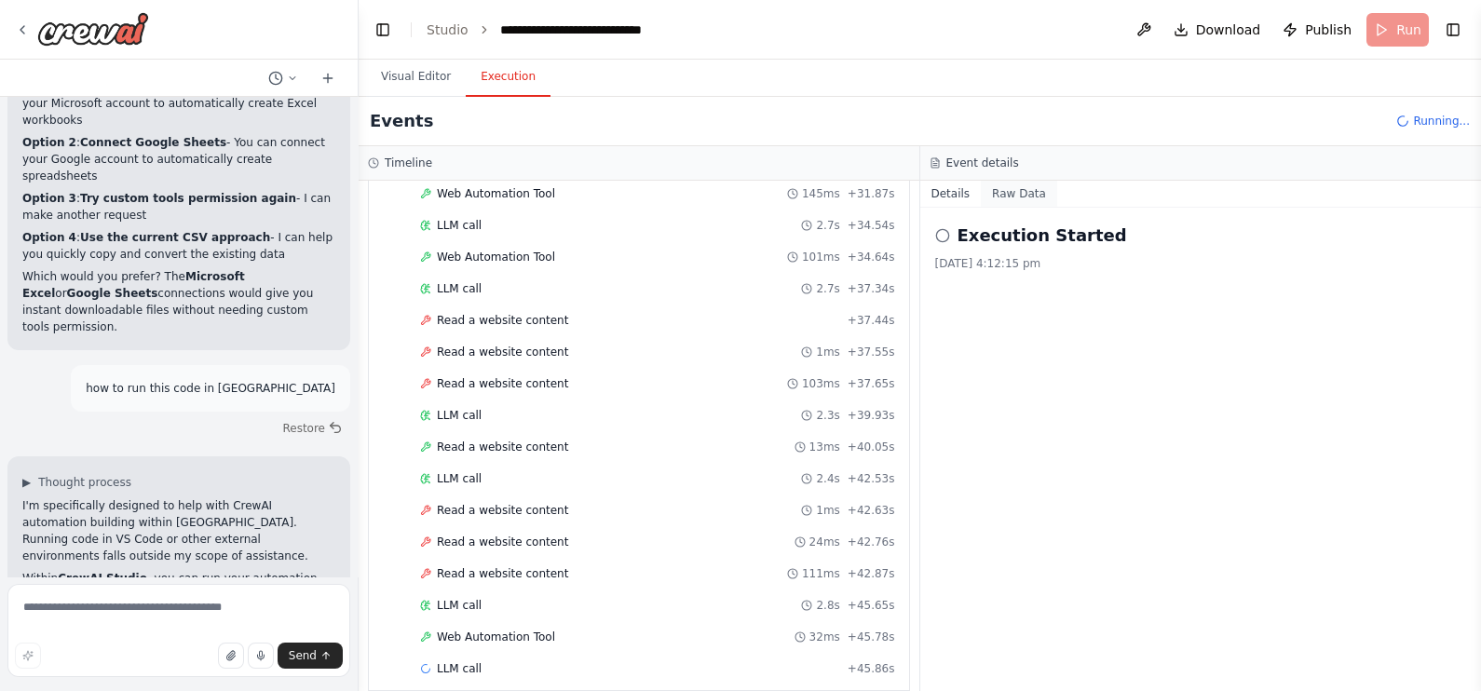
click at [1010, 193] on button "Raw Data" at bounding box center [1019, 194] width 76 height 26
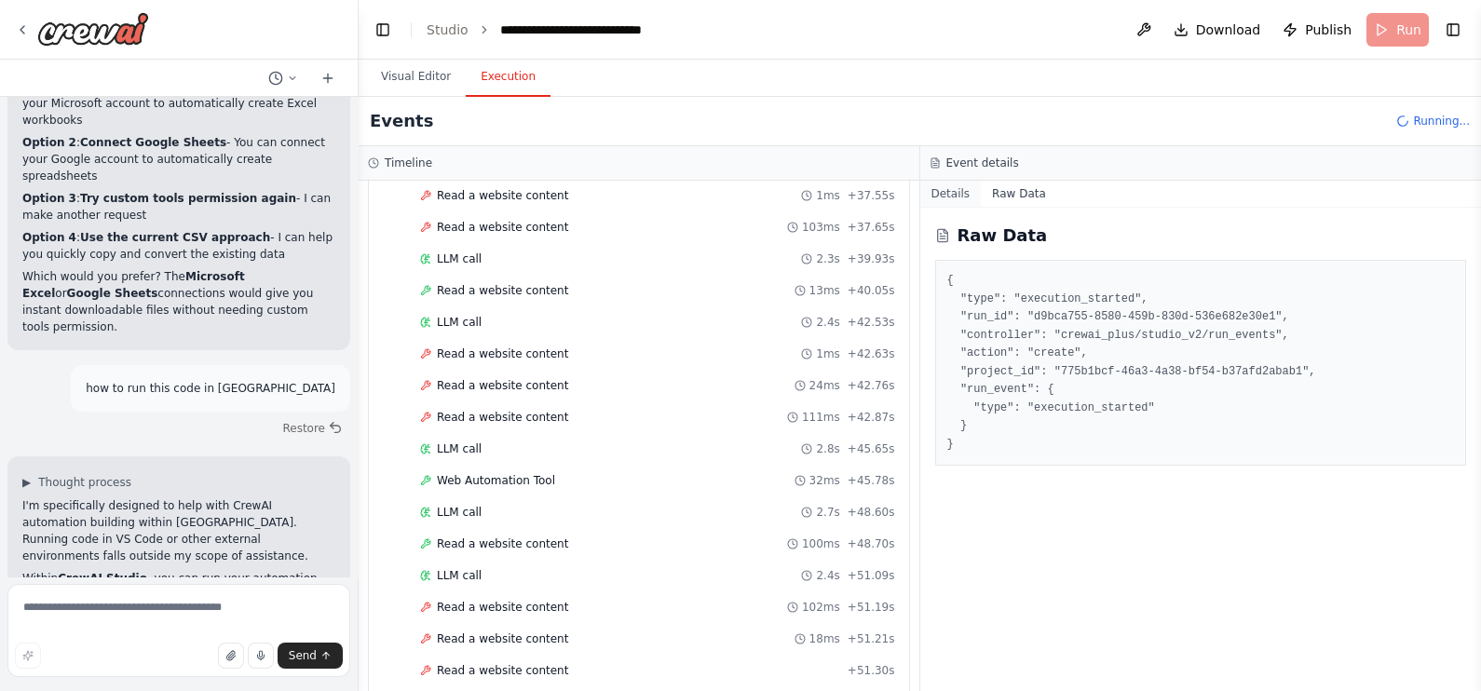
scroll to position [1736, 0]
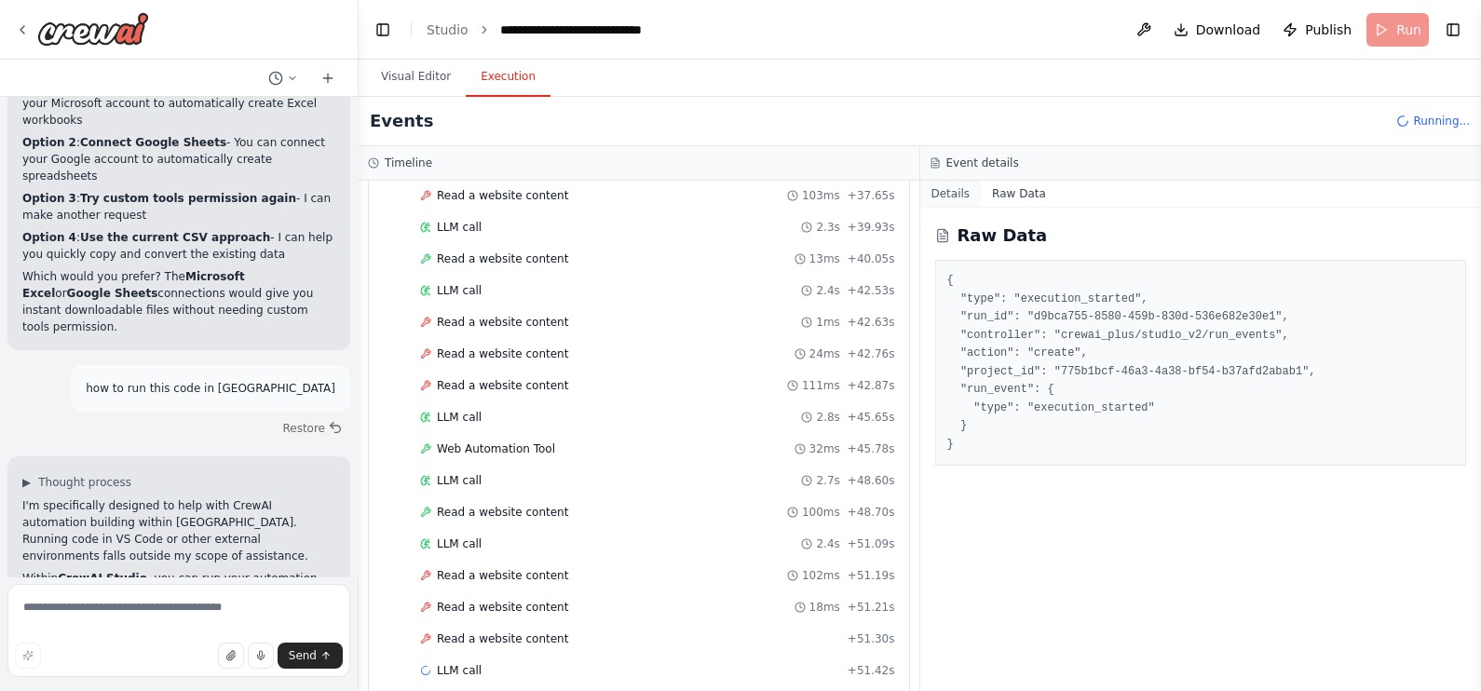
click at [972, 188] on button "Details" at bounding box center [950, 194] width 61 height 26
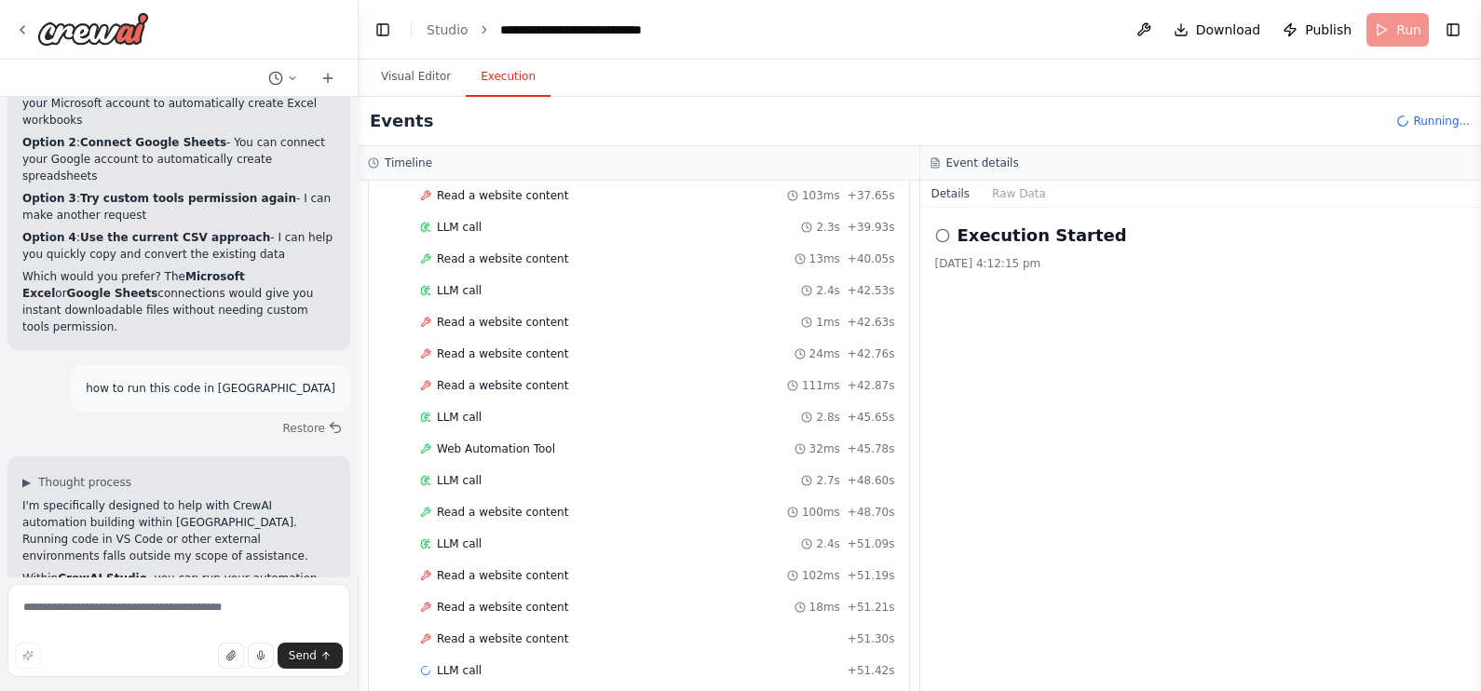
click at [956, 191] on button "Details" at bounding box center [950, 194] width 61 height 26
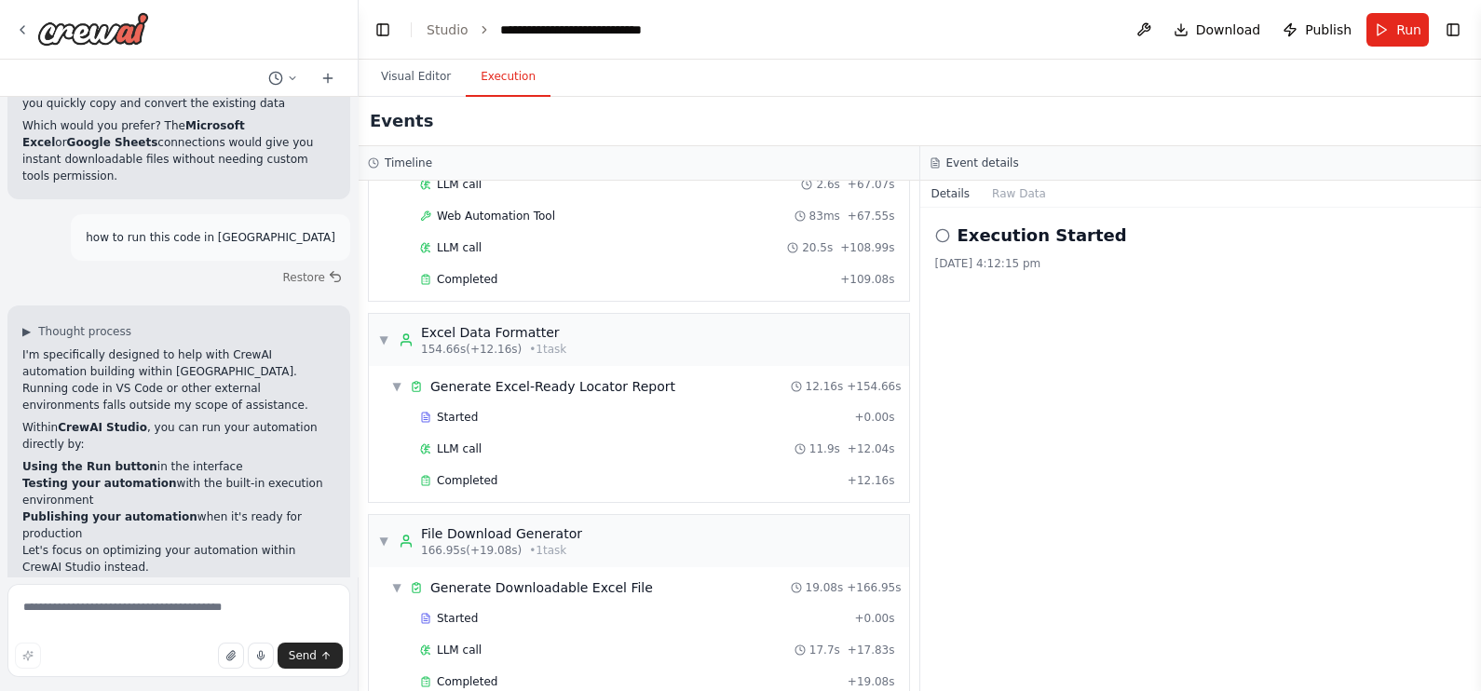
scroll to position [2606, 0]
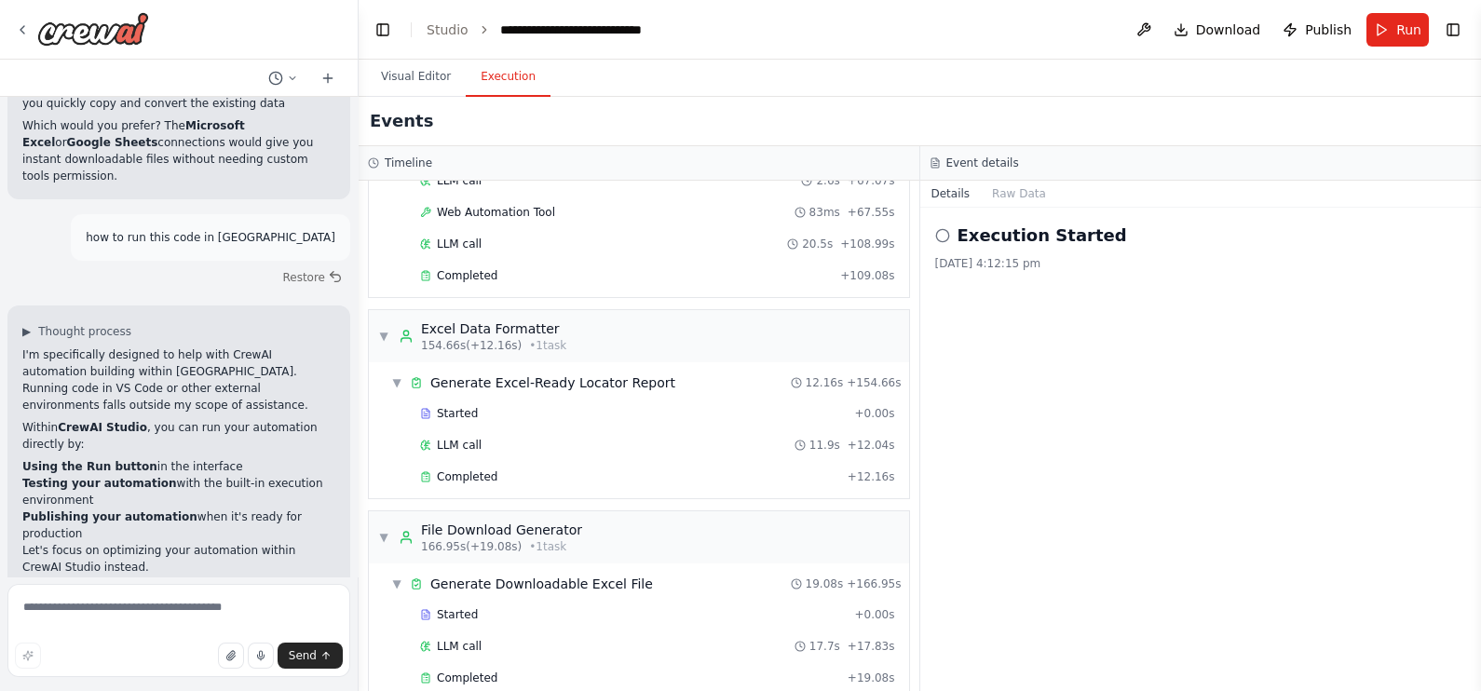
click at [937, 186] on button "Details" at bounding box center [950, 194] width 61 height 26
click at [941, 238] on icon at bounding box center [942, 235] width 15 height 15
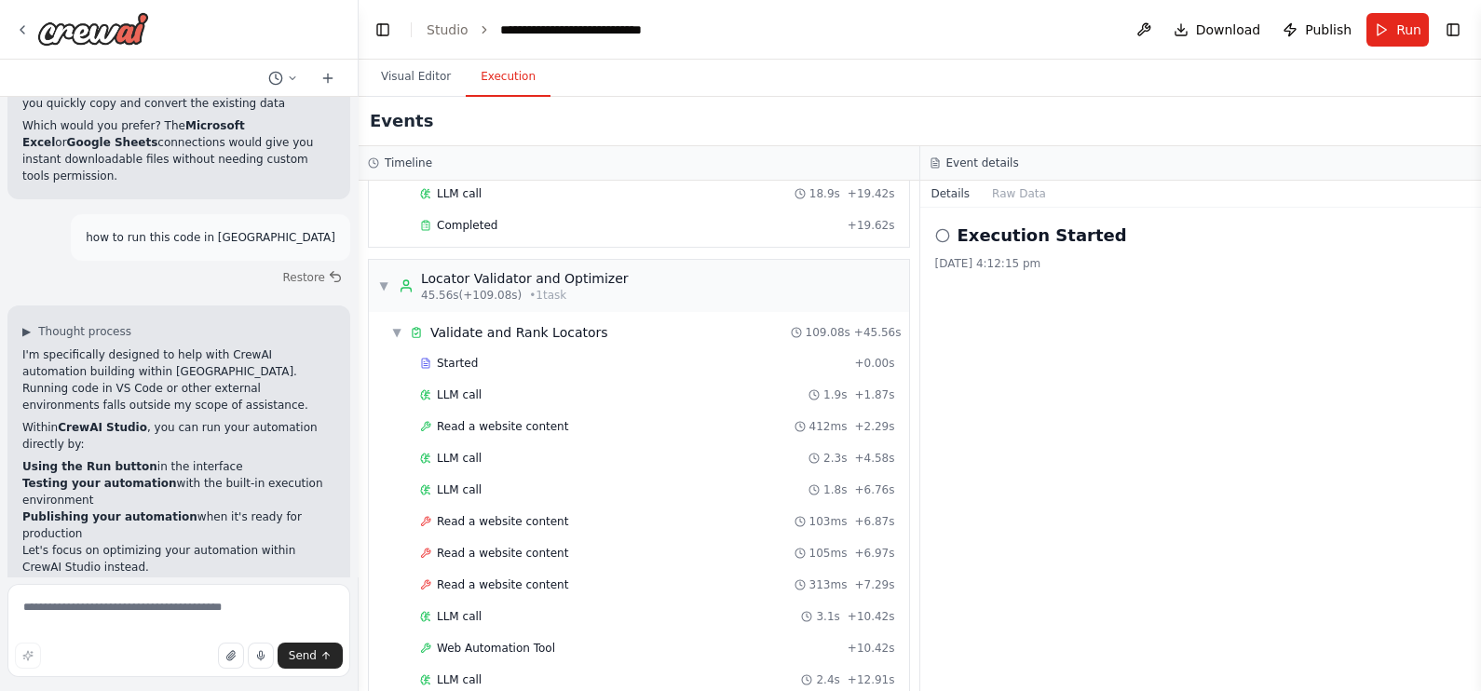
scroll to position [0, 0]
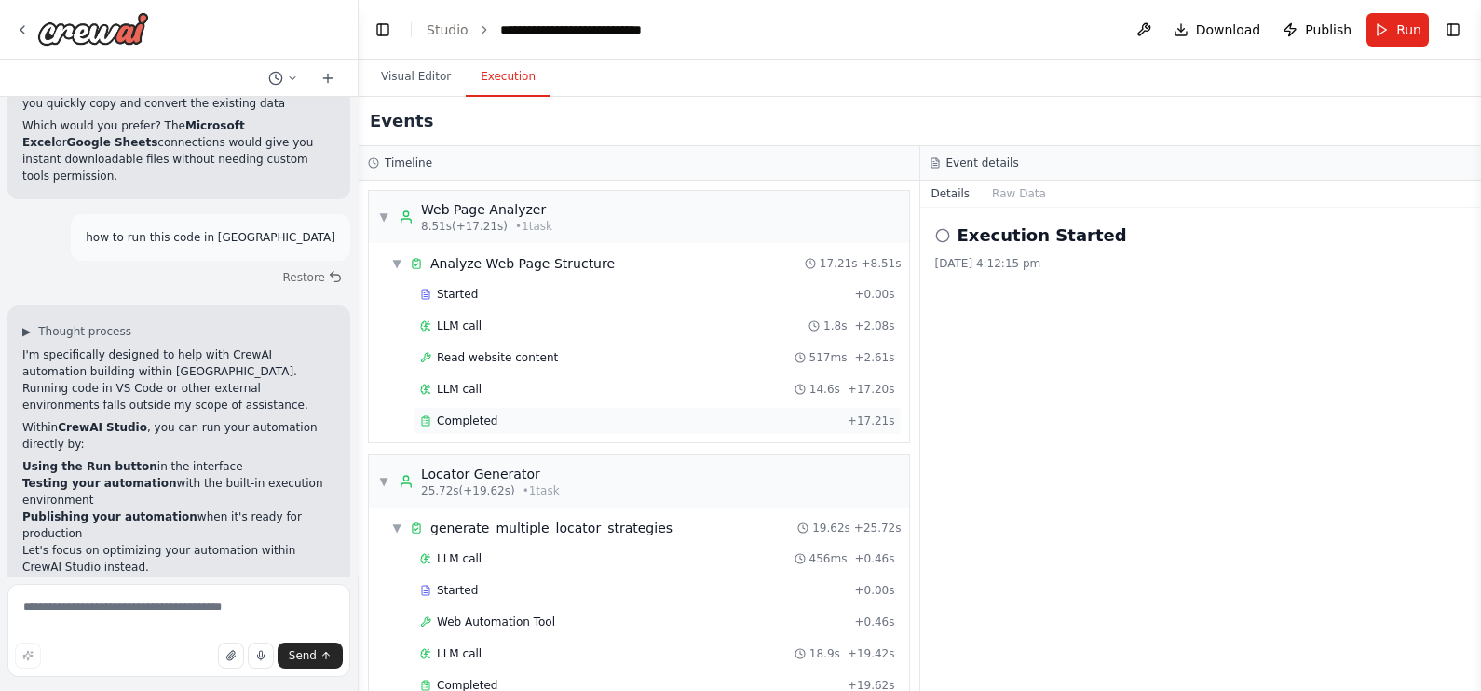
click at [461, 414] on span "Completed" at bounding box center [467, 420] width 61 height 15
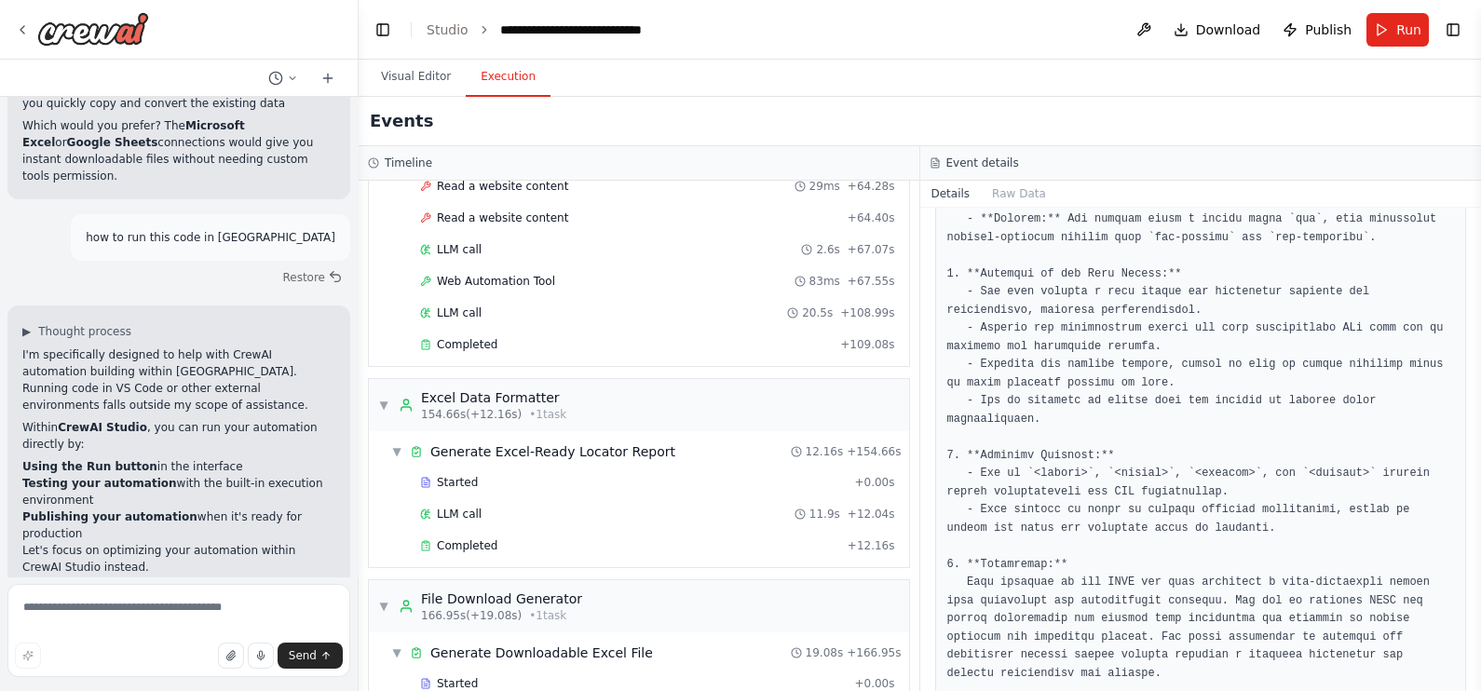
scroll to position [2606, 0]
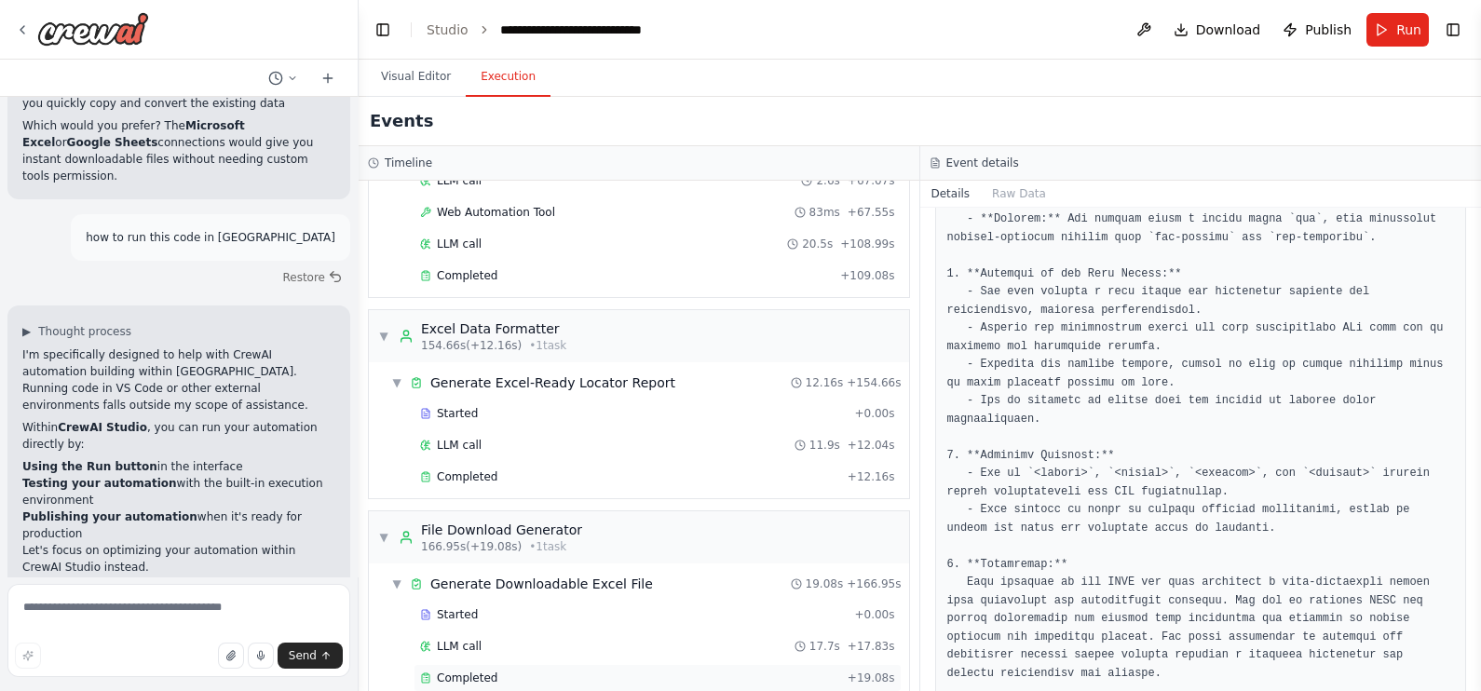
click at [505, 671] on div "Completed" at bounding box center [630, 678] width 420 height 15
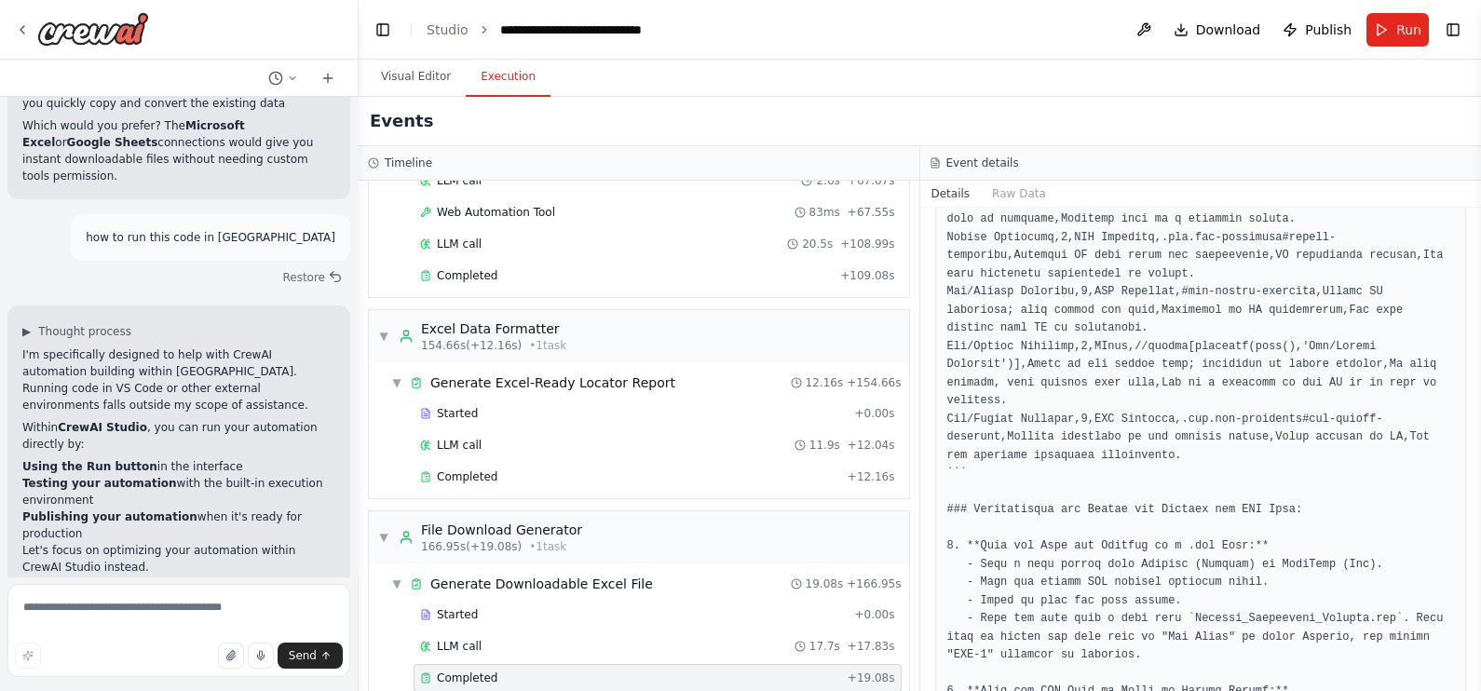
click at [1195, 386] on pre at bounding box center [1201, 301] width 508 height 1707
drag, startPoint x: 1474, startPoint y: 512, endPoint x: 1475, endPoint y: 452, distance: 60.5
click at [1475, 452] on button "Toggle Sidebar" at bounding box center [1480, 345] width 15 height 691
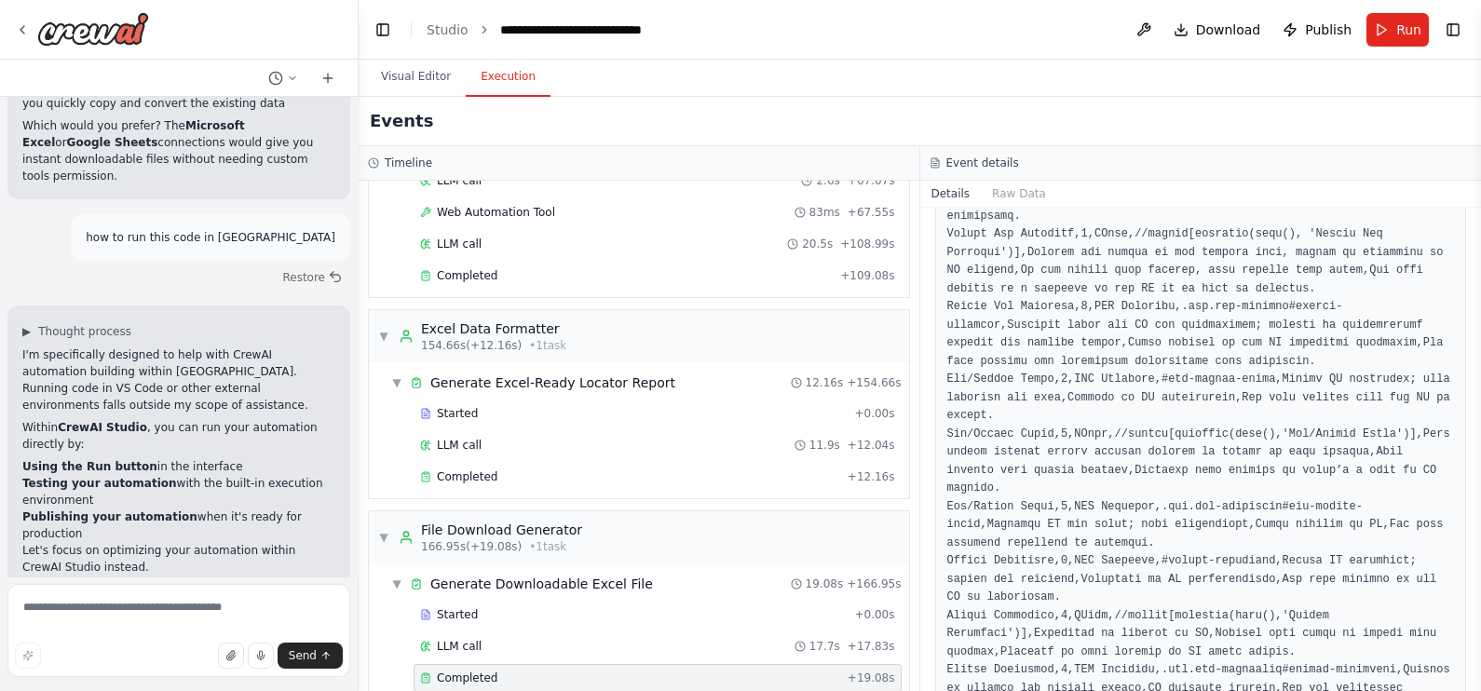
scroll to position [0, 0]
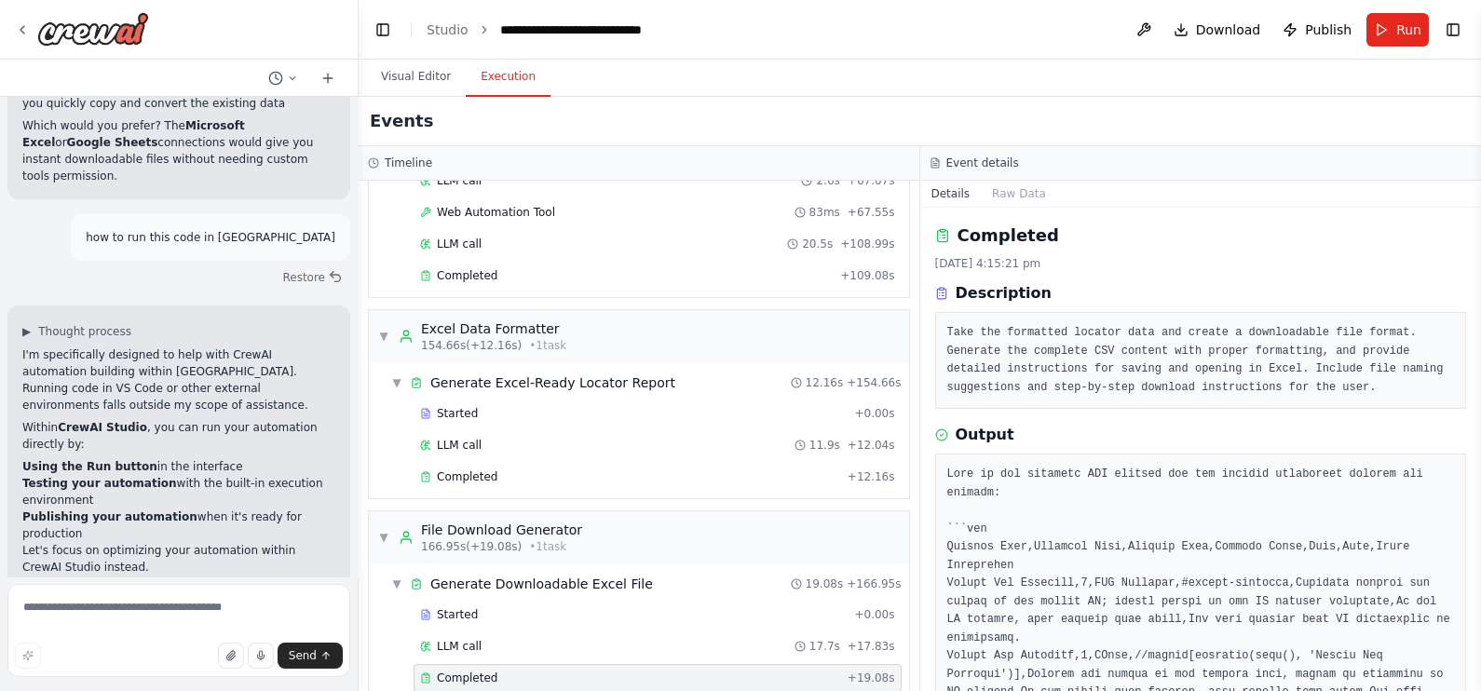
drag, startPoint x: 1472, startPoint y: 298, endPoint x: 1479, endPoint y: 340, distance: 42.4
click at [1480, 340] on html "Hello! I'm the CrewAI assistant. What kind of automation do you want to build? …" at bounding box center [740, 345] width 1481 height 691
drag, startPoint x: 1476, startPoint y: 326, endPoint x: 1474, endPoint y: 342, distance: 15.9
click at [1474, 342] on button "Toggle Sidebar" at bounding box center [1480, 345] width 15 height 691
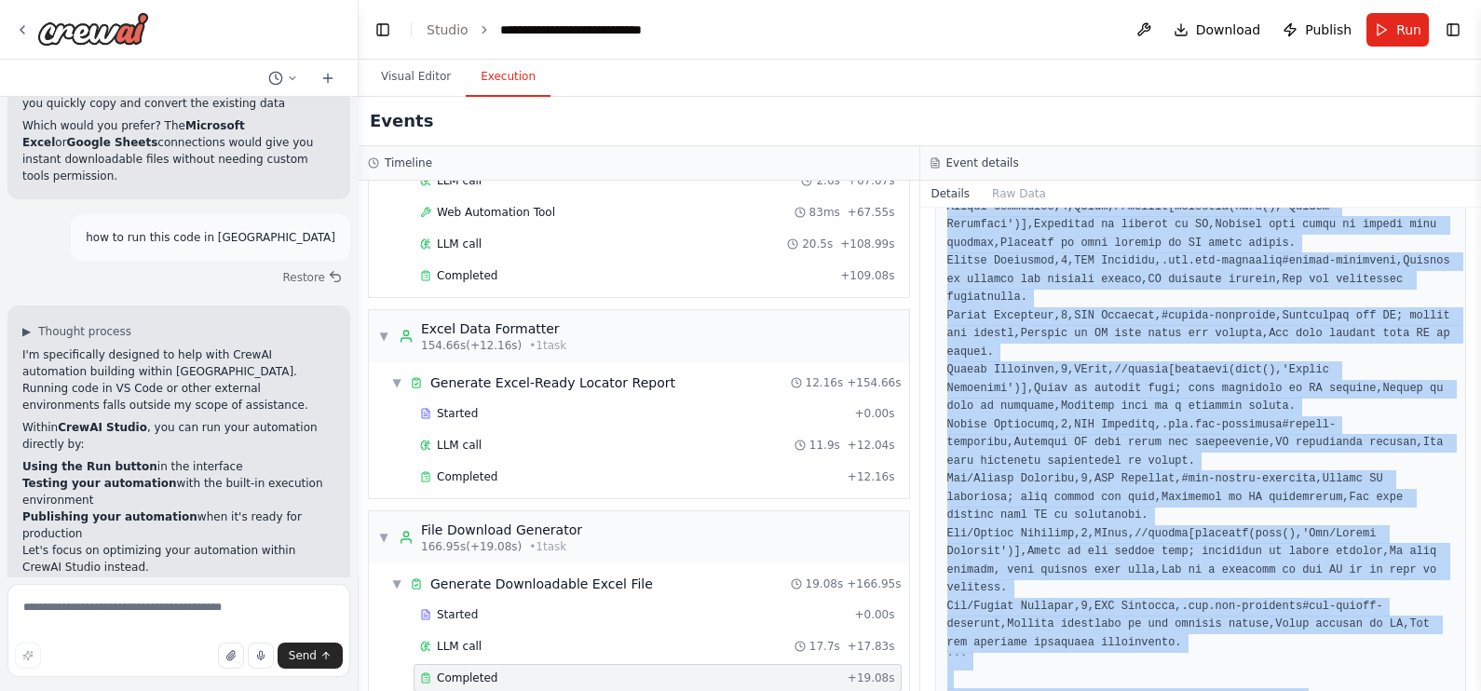
scroll to position [1014, 0]
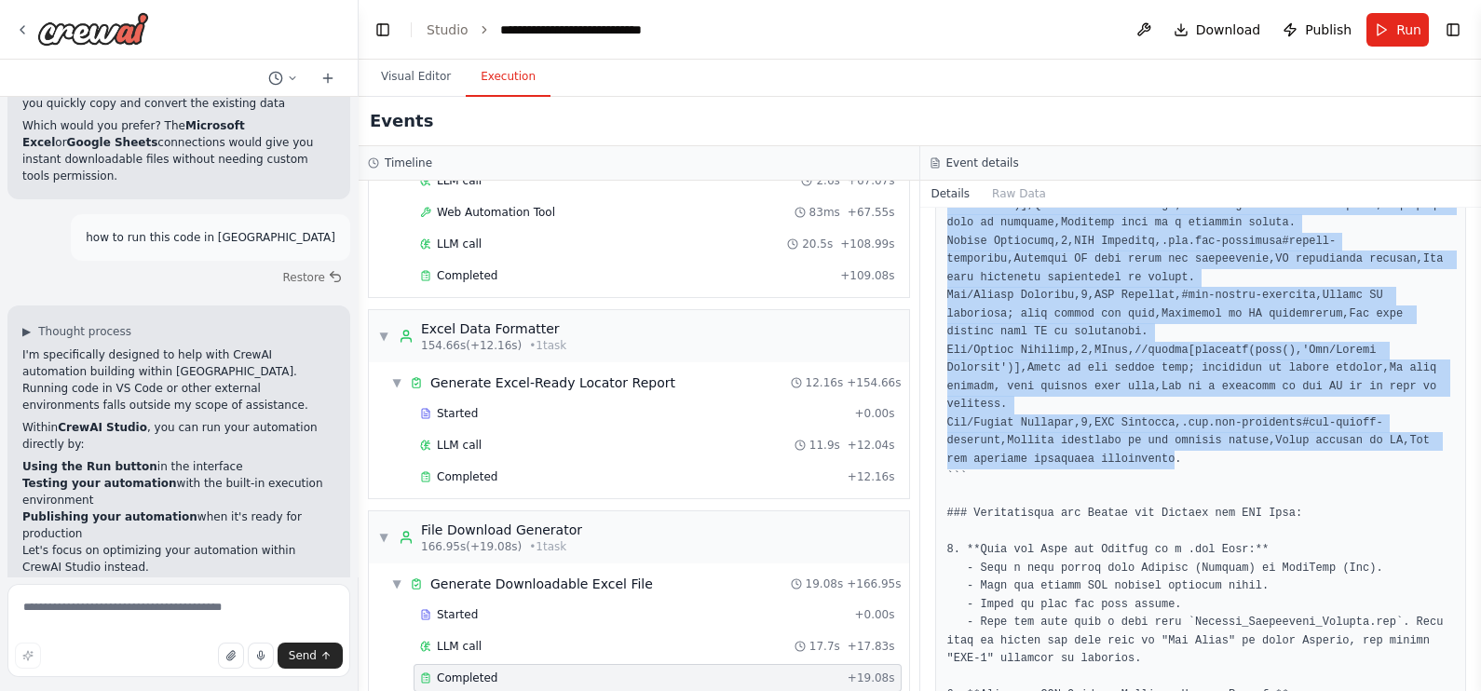
drag, startPoint x: 945, startPoint y: 405, endPoint x: 1130, endPoint y: 383, distance: 185.7
click at [1130, 383] on div at bounding box center [1201, 304] width 532 height 1731
copy pre "Element Name,Priority Rank,Locator Type,Locator Value,Pros,Cons,Usage Guideline…"
drag, startPoint x: 1475, startPoint y: 495, endPoint x: 1471, endPoint y: 475, distance: 20.8
click at [1471, 475] on div "Hello! I'm the CrewAI assistant. What kind of automation do you want to build? …" at bounding box center [740, 345] width 1481 height 691
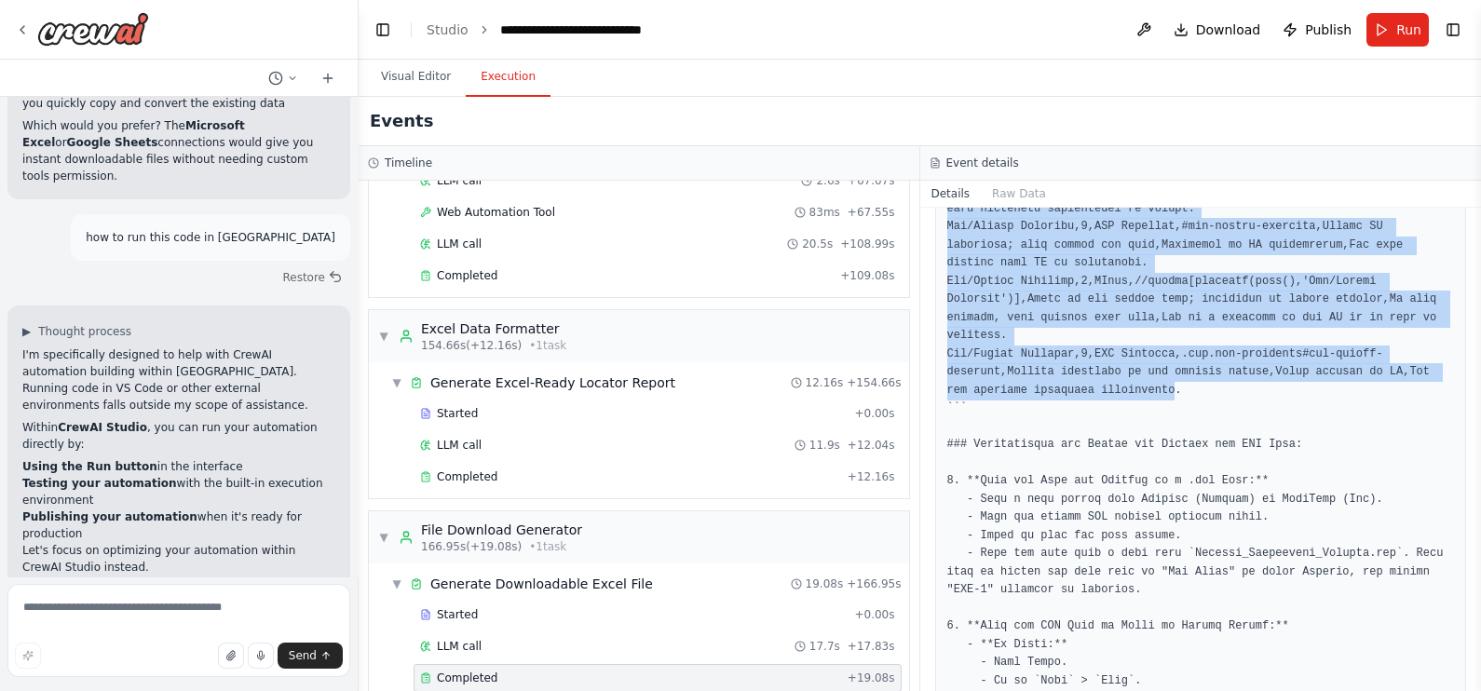
scroll to position [1079, 0]
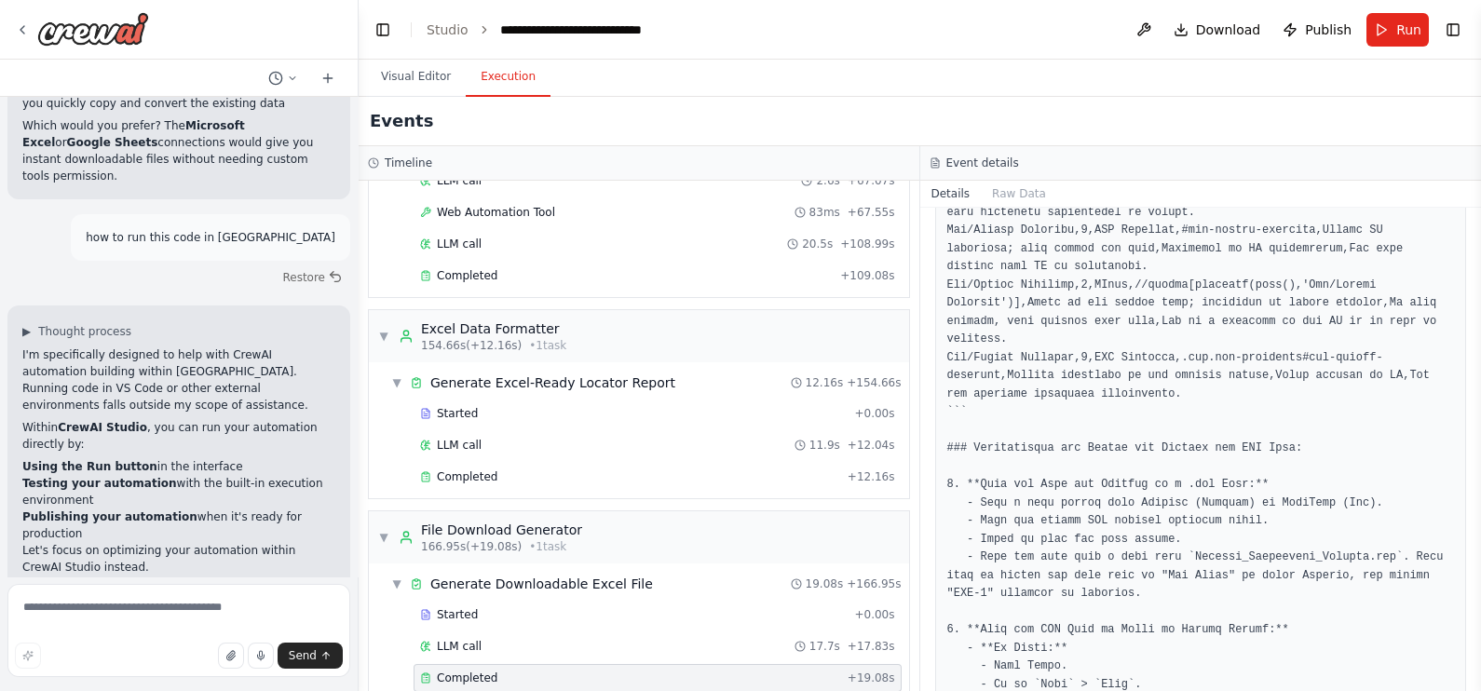
click at [1383, 373] on pre at bounding box center [1201, 239] width 508 height 1707
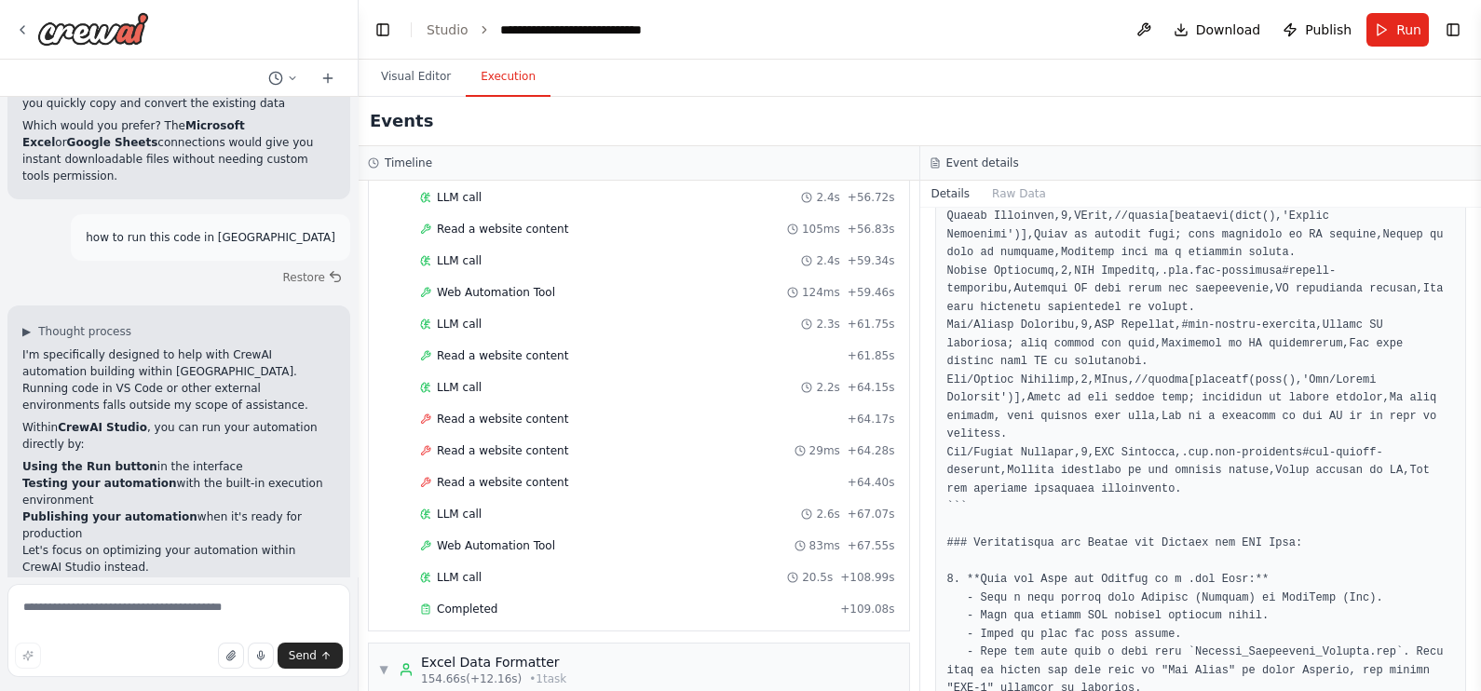
scroll to position [2356, 0]
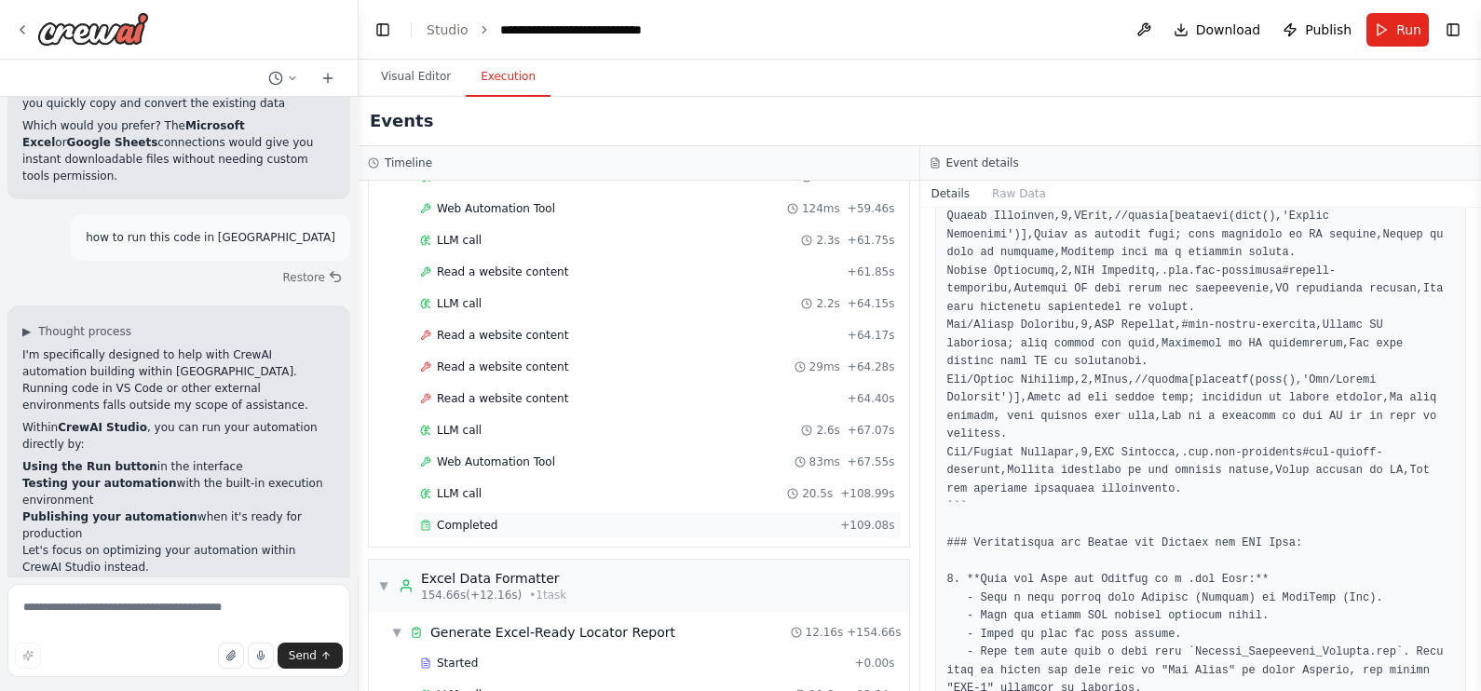
click at [475, 511] on div "Completed + 109.08s" at bounding box center [657, 525] width 488 height 28
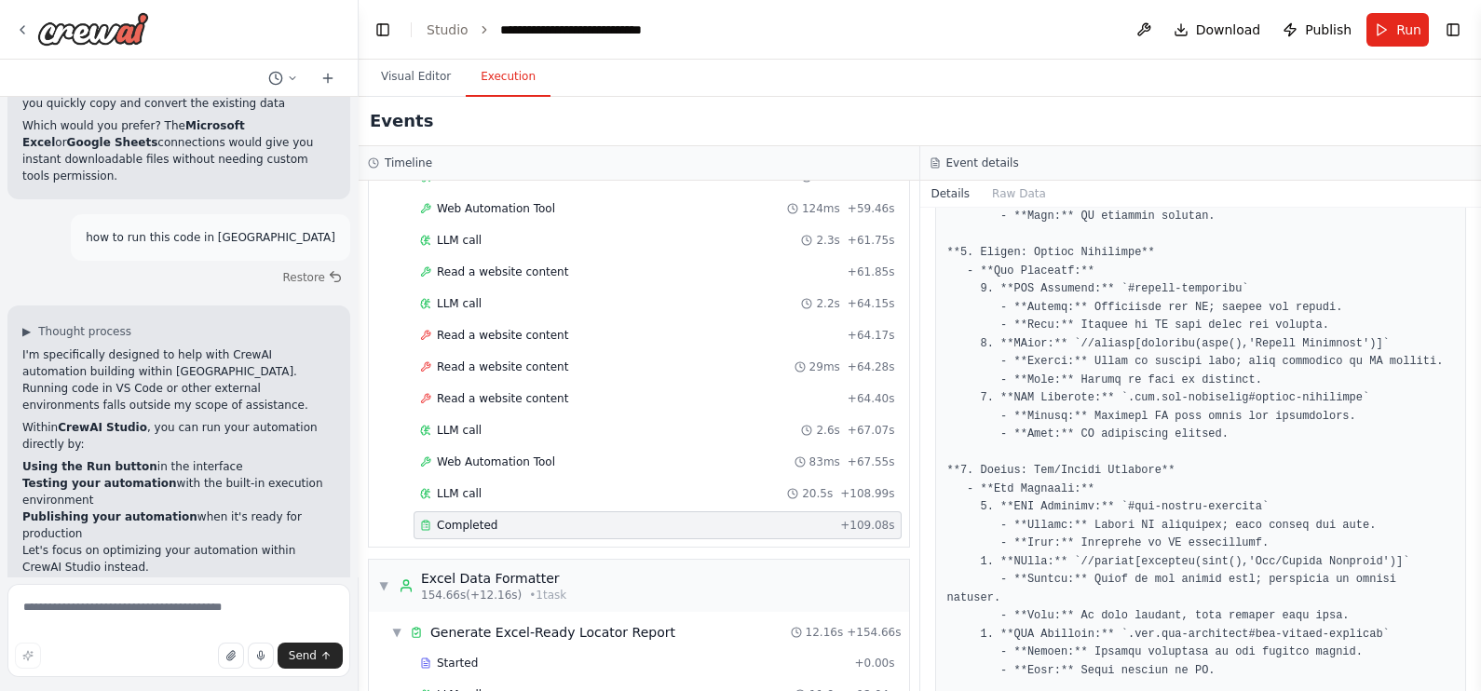
drag, startPoint x: 1472, startPoint y: 558, endPoint x: 1476, endPoint y: 607, distance: 49.5
click at [1476, 607] on button "Toggle Sidebar" at bounding box center [1480, 345] width 15 height 691
drag, startPoint x: 1472, startPoint y: 596, endPoint x: 1467, endPoint y: 662, distance: 66.4
click at [1467, 662] on div "Hello! I'm the CrewAI assistant. What kind of automation do you want to build? …" at bounding box center [740, 345] width 1481 height 691
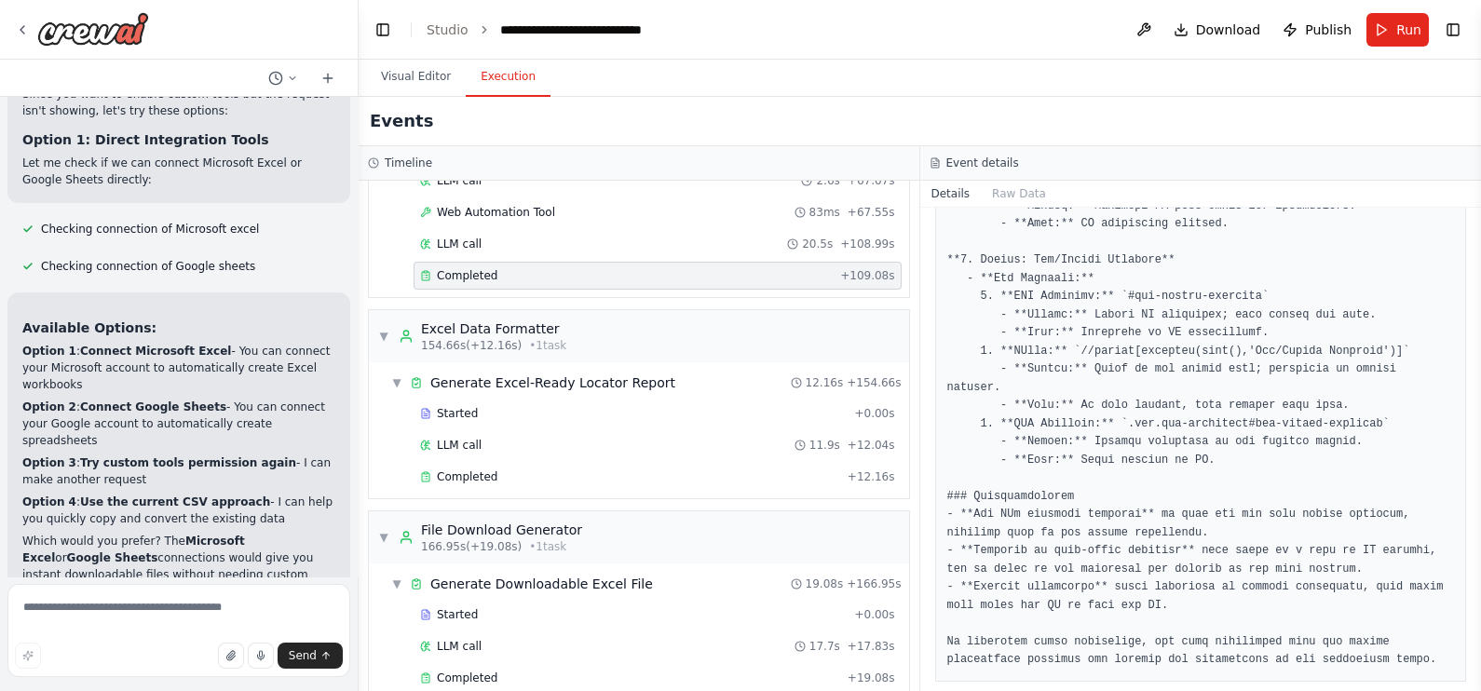
scroll to position [8305, 0]
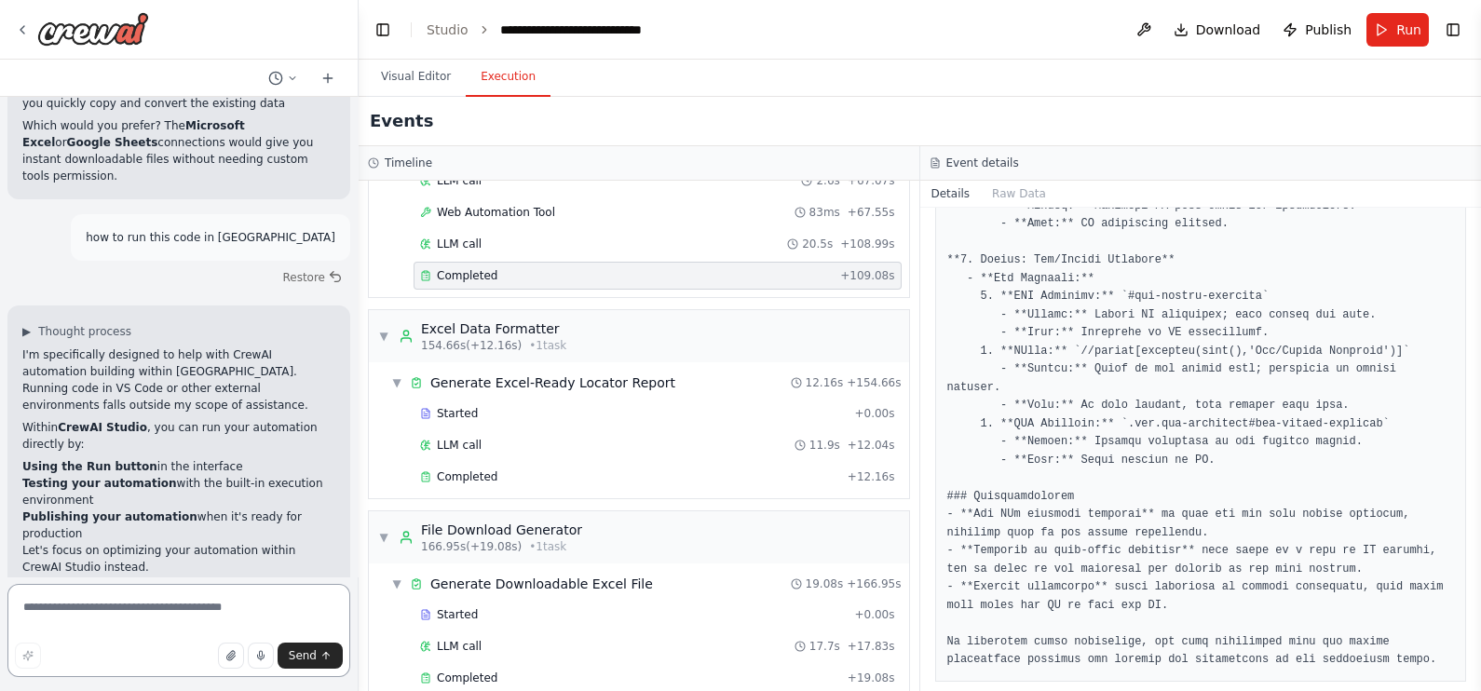
click at [201, 610] on textarea at bounding box center [178, 630] width 343 height 93
type textarea "*"
click at [1308, 38] on button "Publish" at bounding box center [1317, 30] width 84 height 34
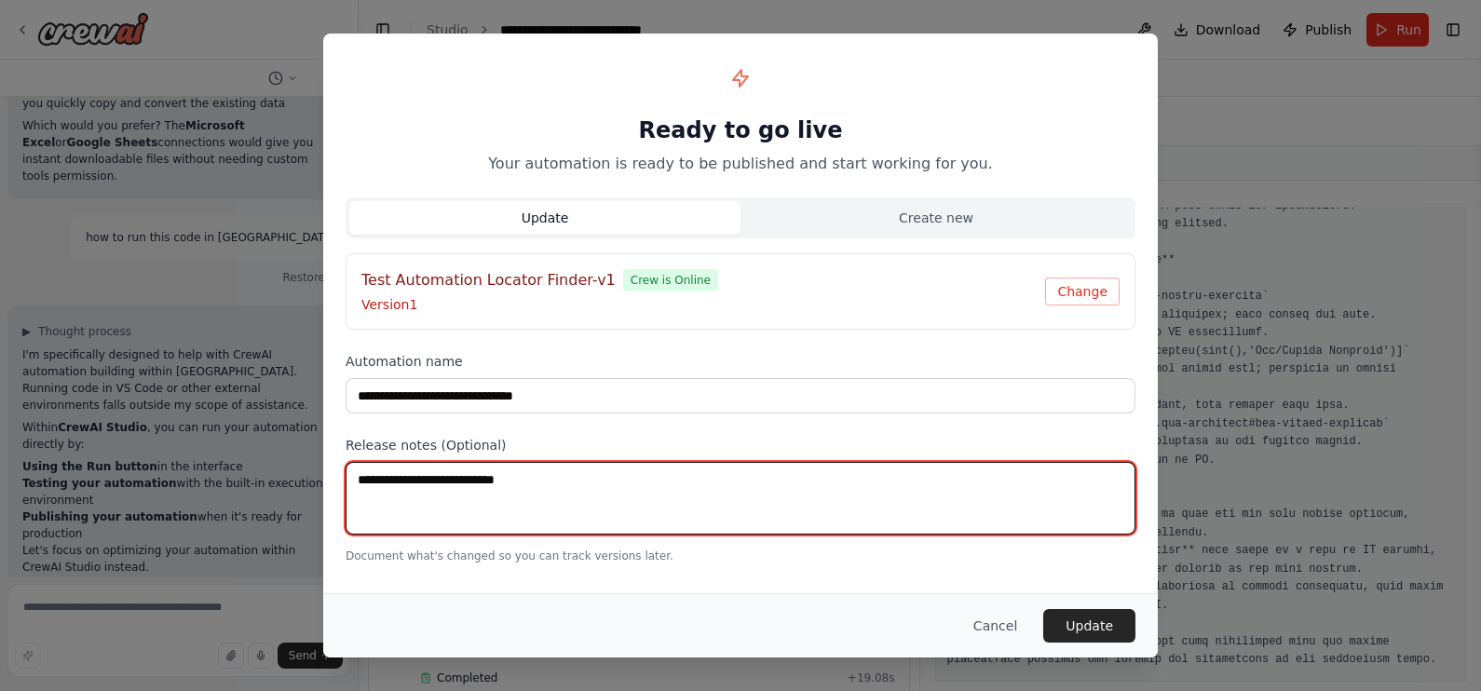
click at [624, 483] on textarea at bounding box center [741, 498] width 790 height 73
type textarea "****"
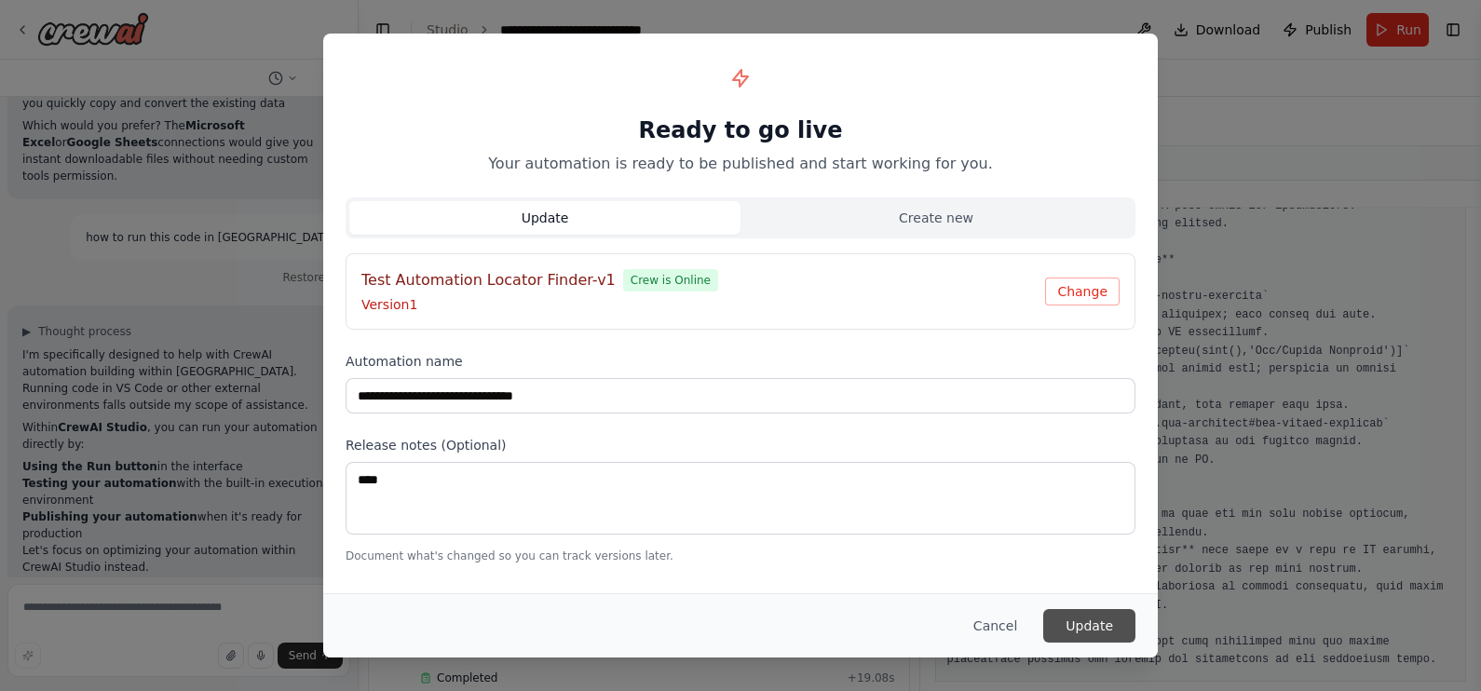
click at [1084, 631] on button "Update" at bounding box center [1089, 626] width 92 height 34
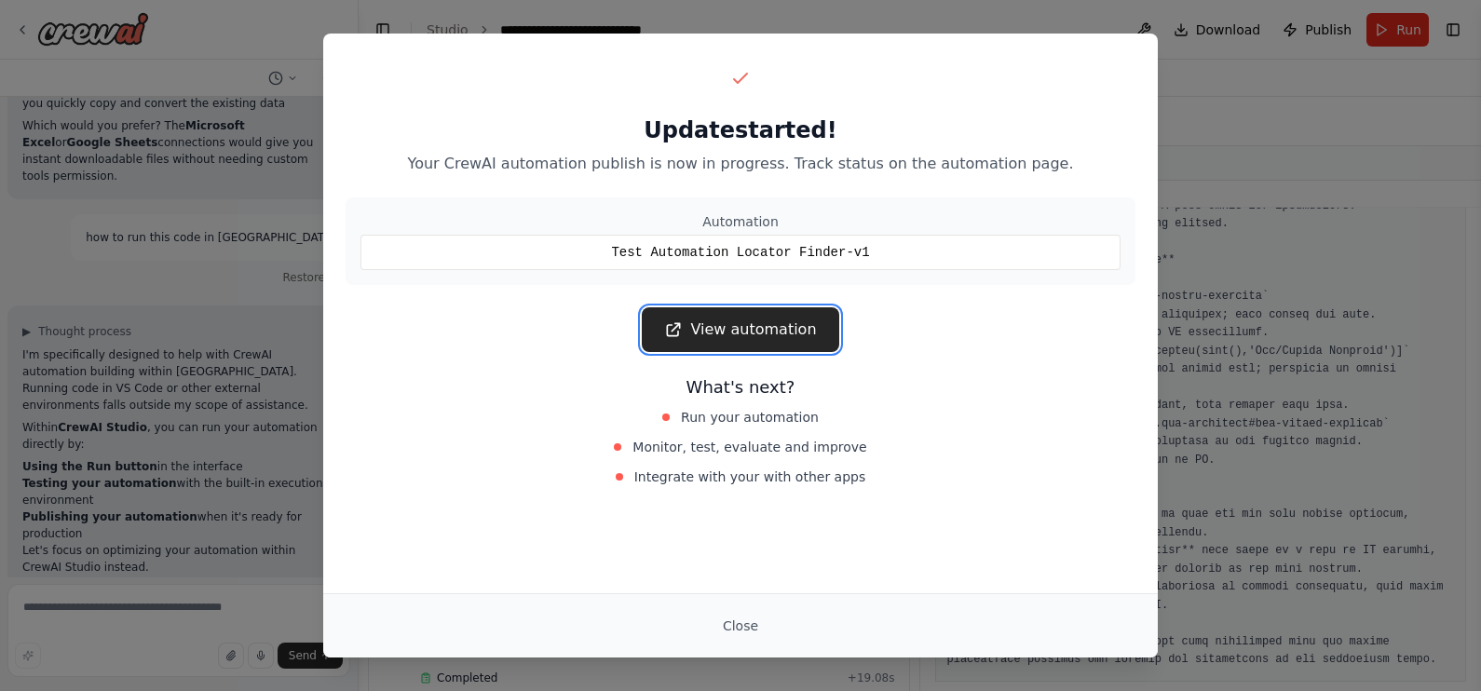
click at [781, 317] on link "View automation" at bounding box center [740, 329] width 197 height 45
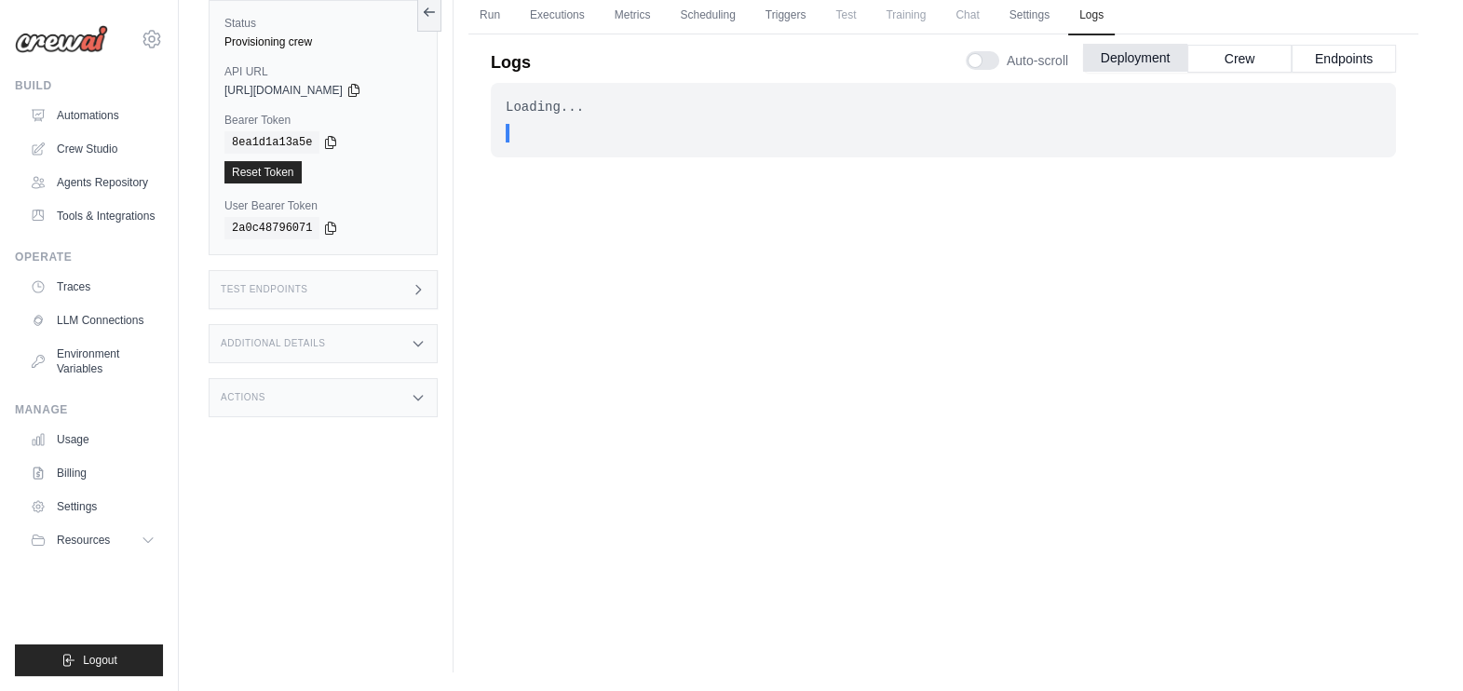
click at [1141, 58] on button "Deployment" at bounding box center [1135, 58] width 104 height 28
click at [1226, 64] on button "Crew" at bounding box center [1239, 58] width 104 height 28
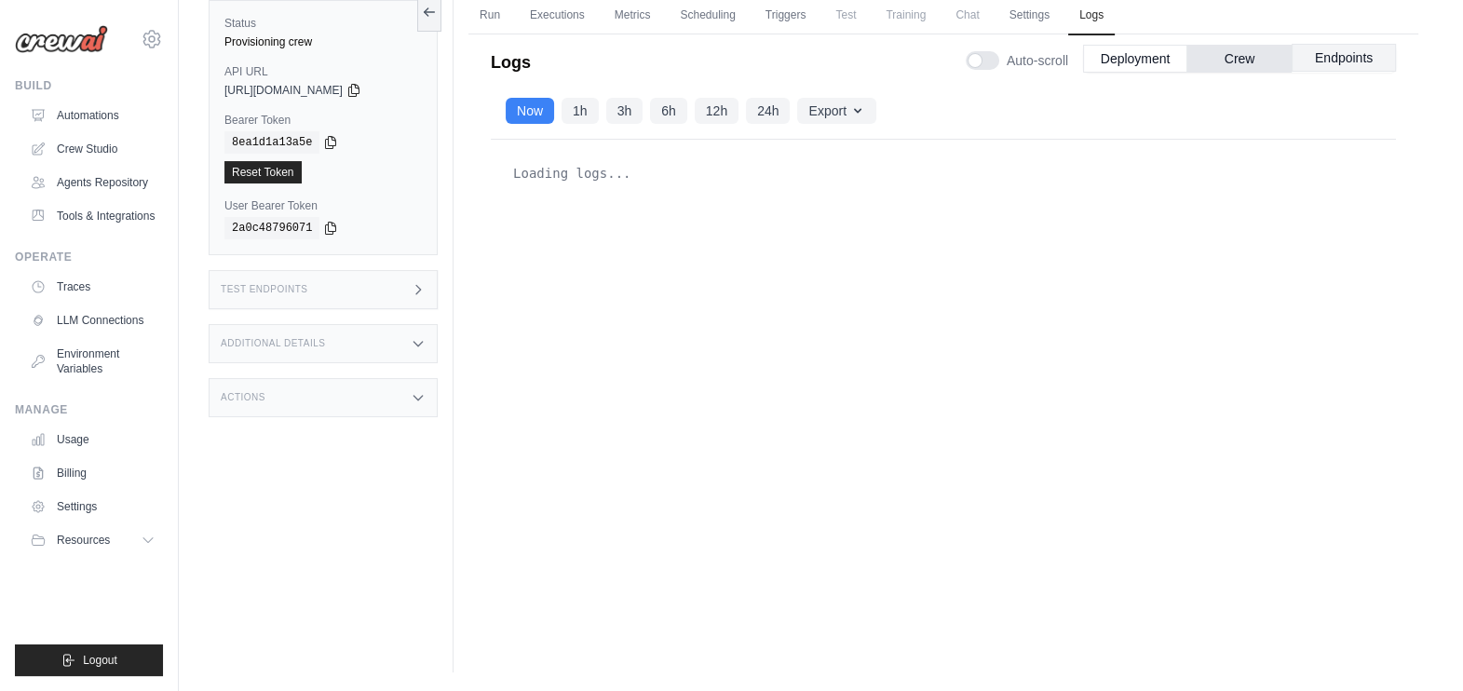
click at [1342, 67] on button "Endpoints" at bounding box center [1344, 58] width 104 height 28
click at [1132, 56] on button "Deployment" at bounding box center [1135, 58] width 104 height 28
